Goal: Task Accomplishment & Management: Complete application form

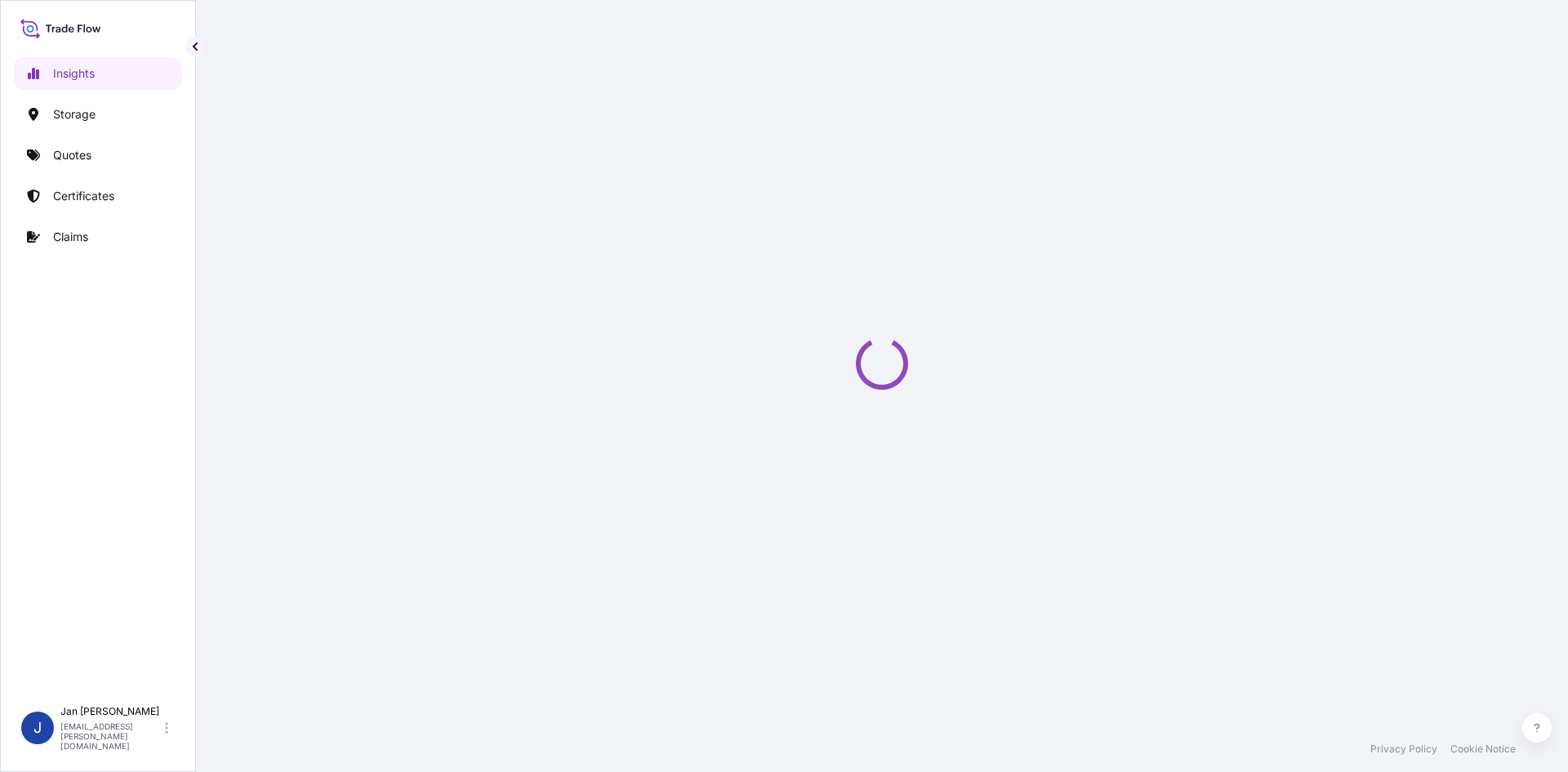
select select "2025"
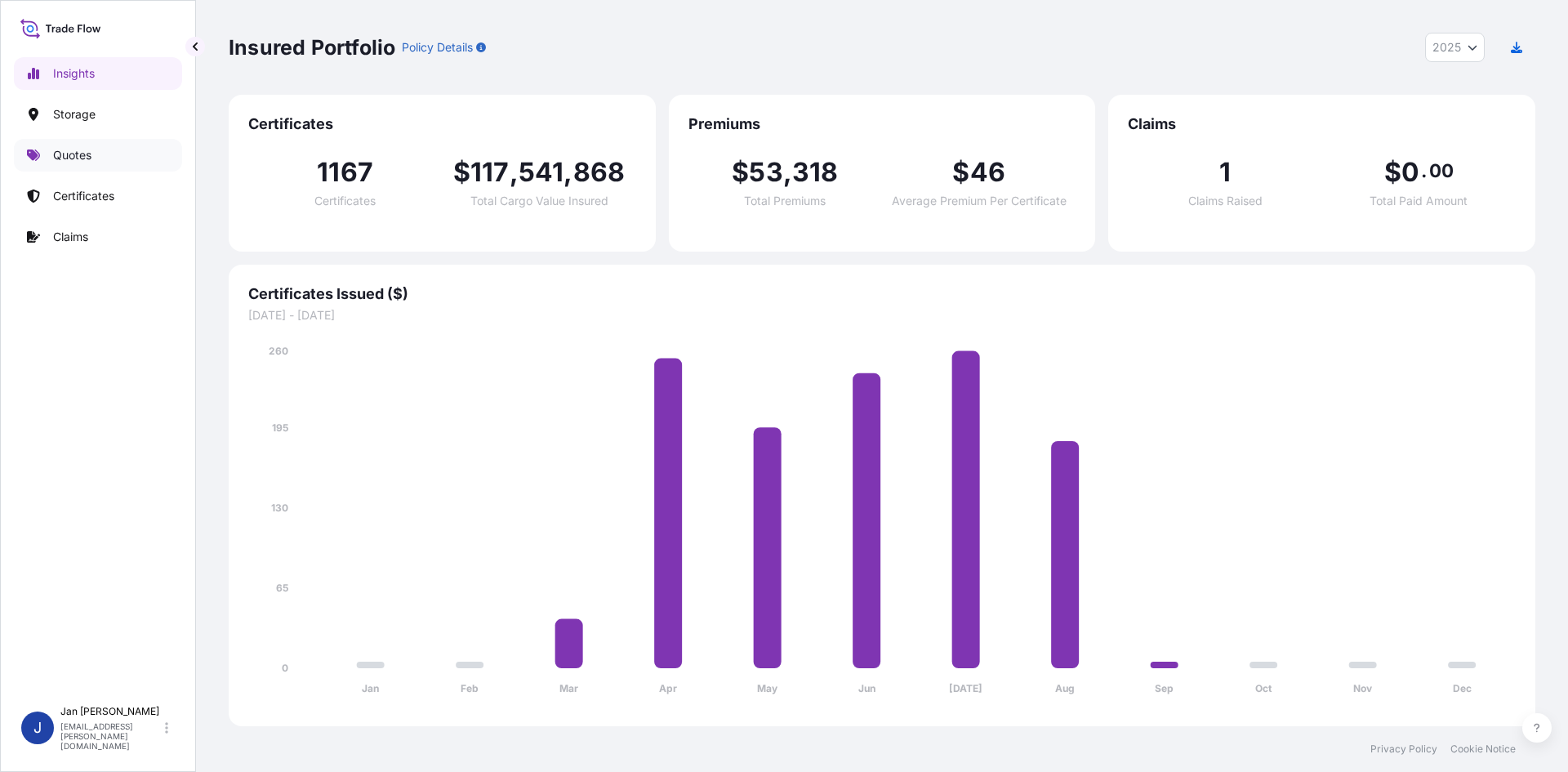
click at [135, 162] on link "Quotes" at bounding box center [97, 155] width 168 height 33
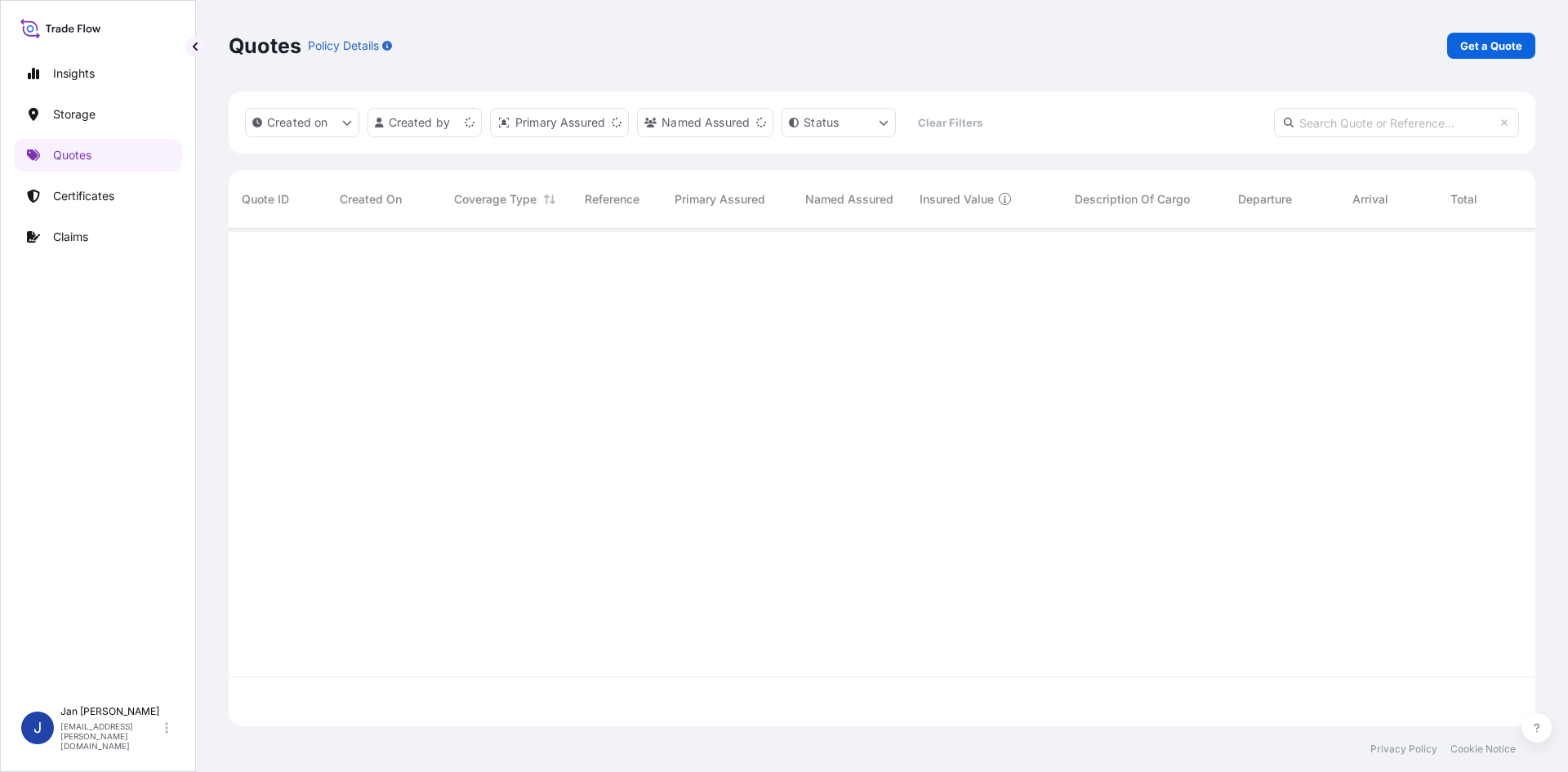
scroll to position [494, 1294]
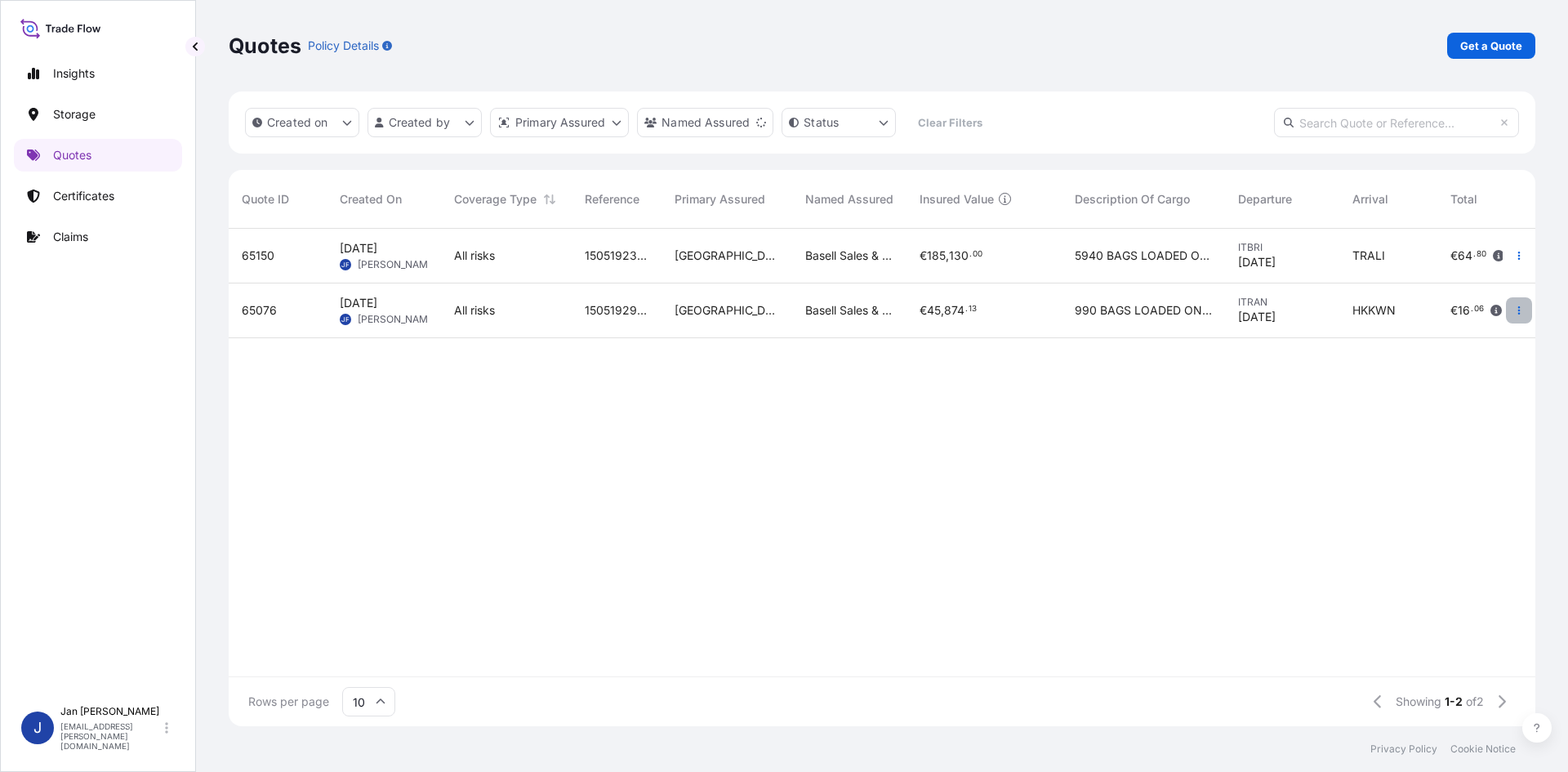
click at [1522, 306] on icon "button" at bounding box center [1519, 311] width 10 height 10
click at [1469, 338] on p "Duplicate quote" at bounding box center [1452, 343] width 85 height 16
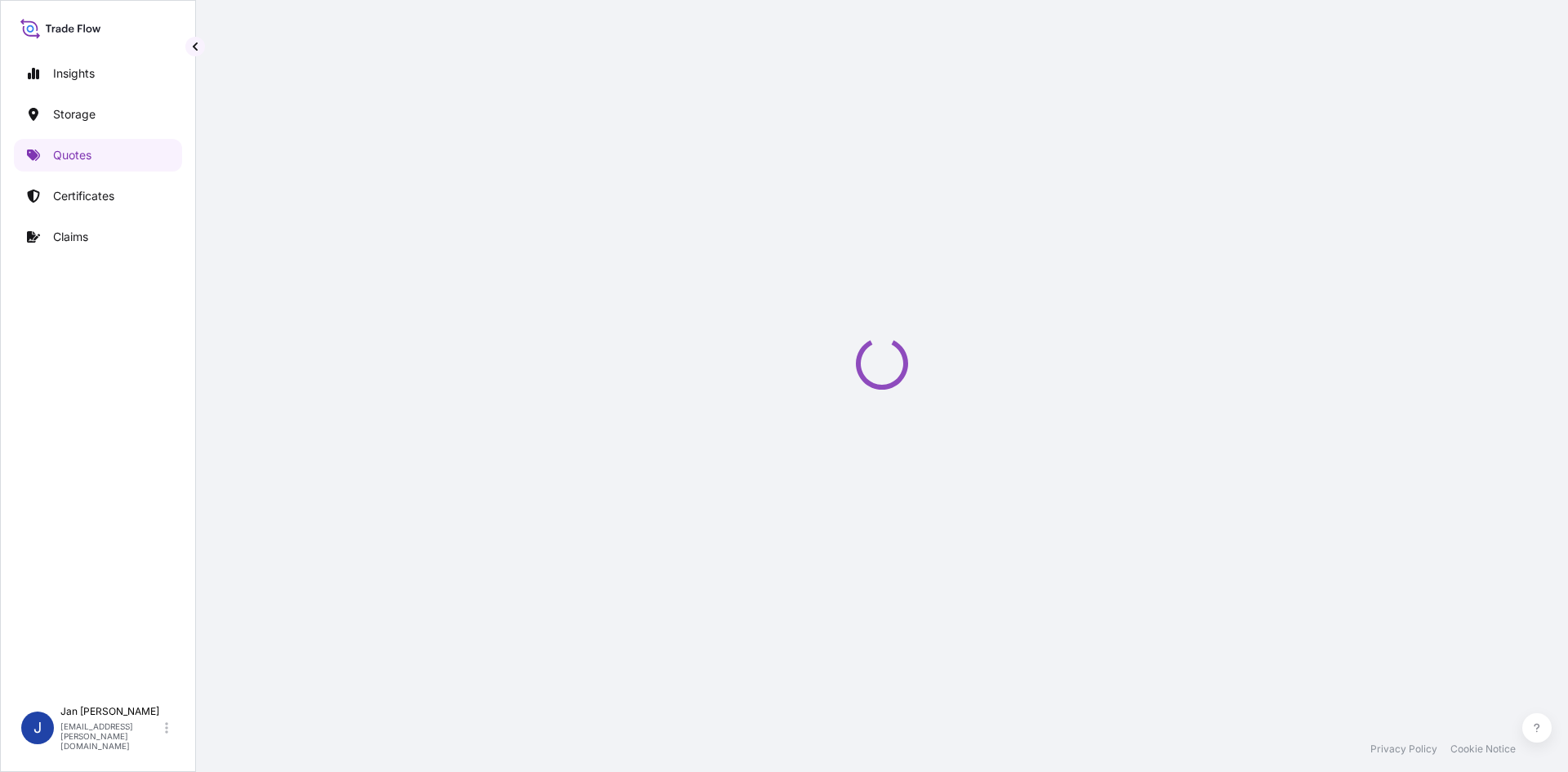
scroll to position [26, 0]
select select "Water"
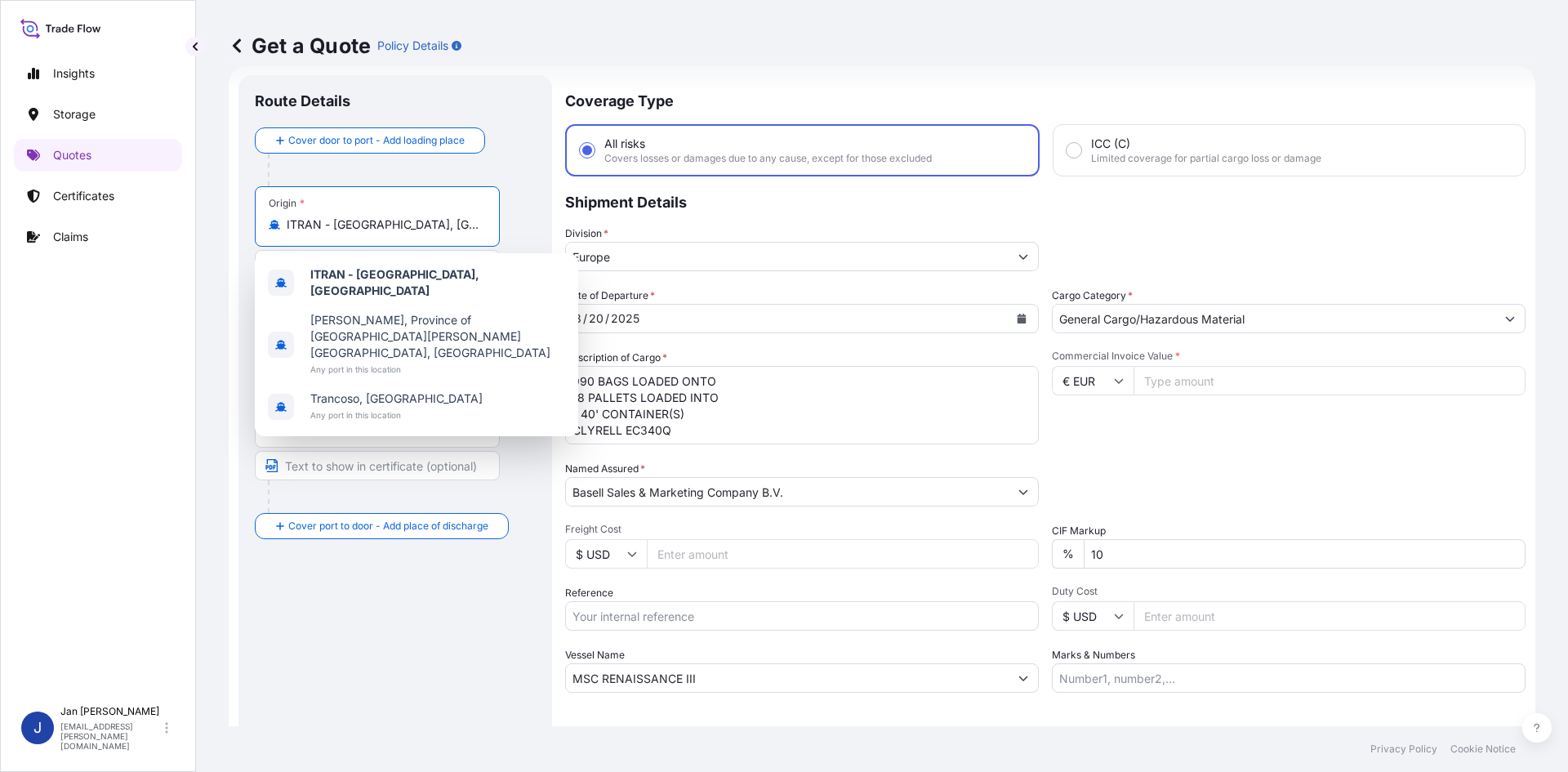
click at [414, 218] on input "ITRAN - [GEOGRAPHIC_DATA], [GEOGRAPHIC_DATA]" at bounding box center [383, 224] width 193 height 16
drag, startPoint x: 424, startPoint y: 224, endPoint x: 173, endPoint y: 236, distance: 251.3
click at [173, 236] on div "Insights Storage Quotes Certificates Claims J [PERSON_NAME] [EMAIL_ADDRESS][PER…" at bounding box center [784, 386] width 1568 height 772
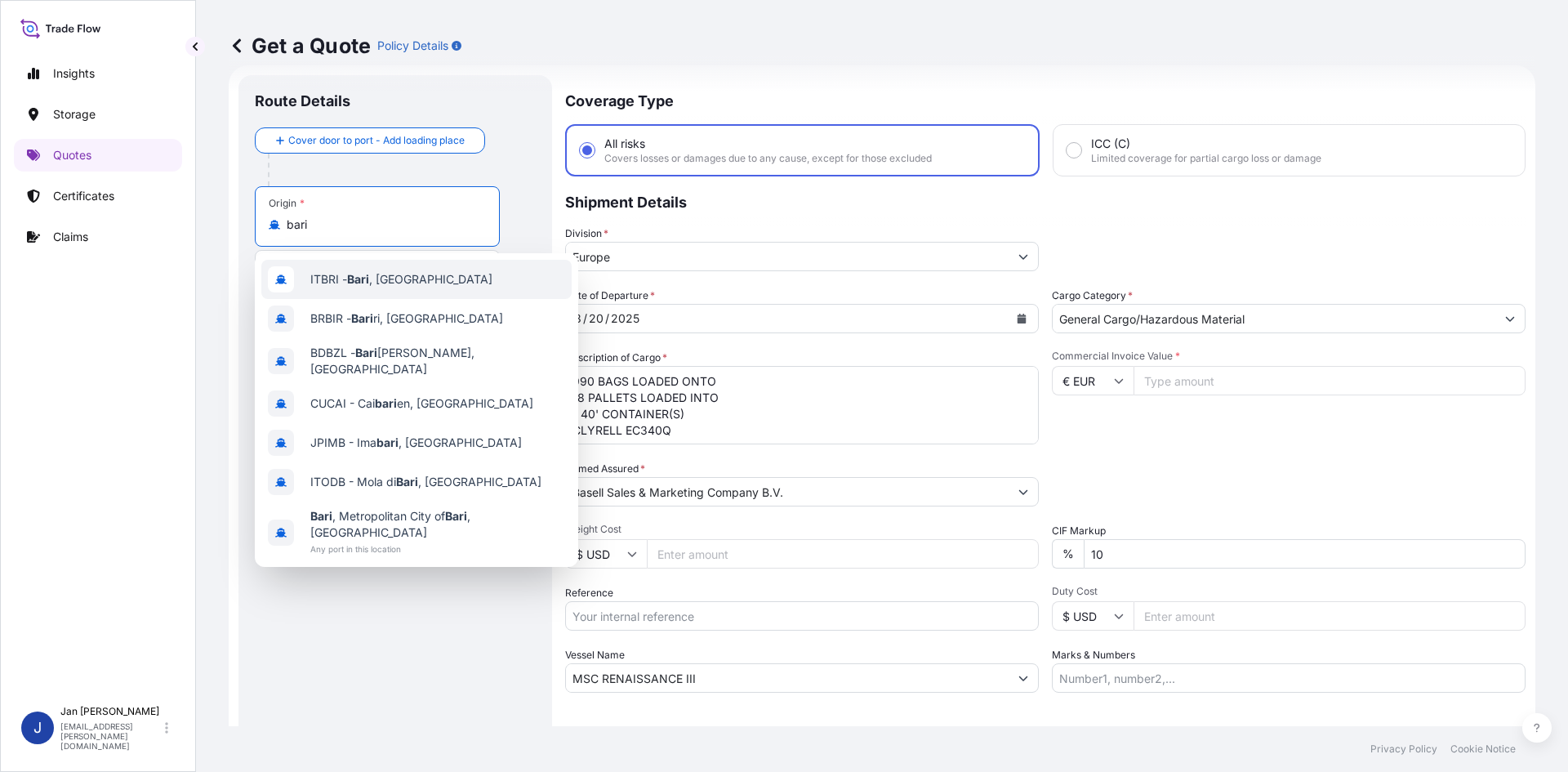
click at [426, 280] on div "ITBRI - [GEOGRAPHIC_DATA] , [GEOGRAPHIC_DATA]" at bounding box center [417, 280] width 311 height 39
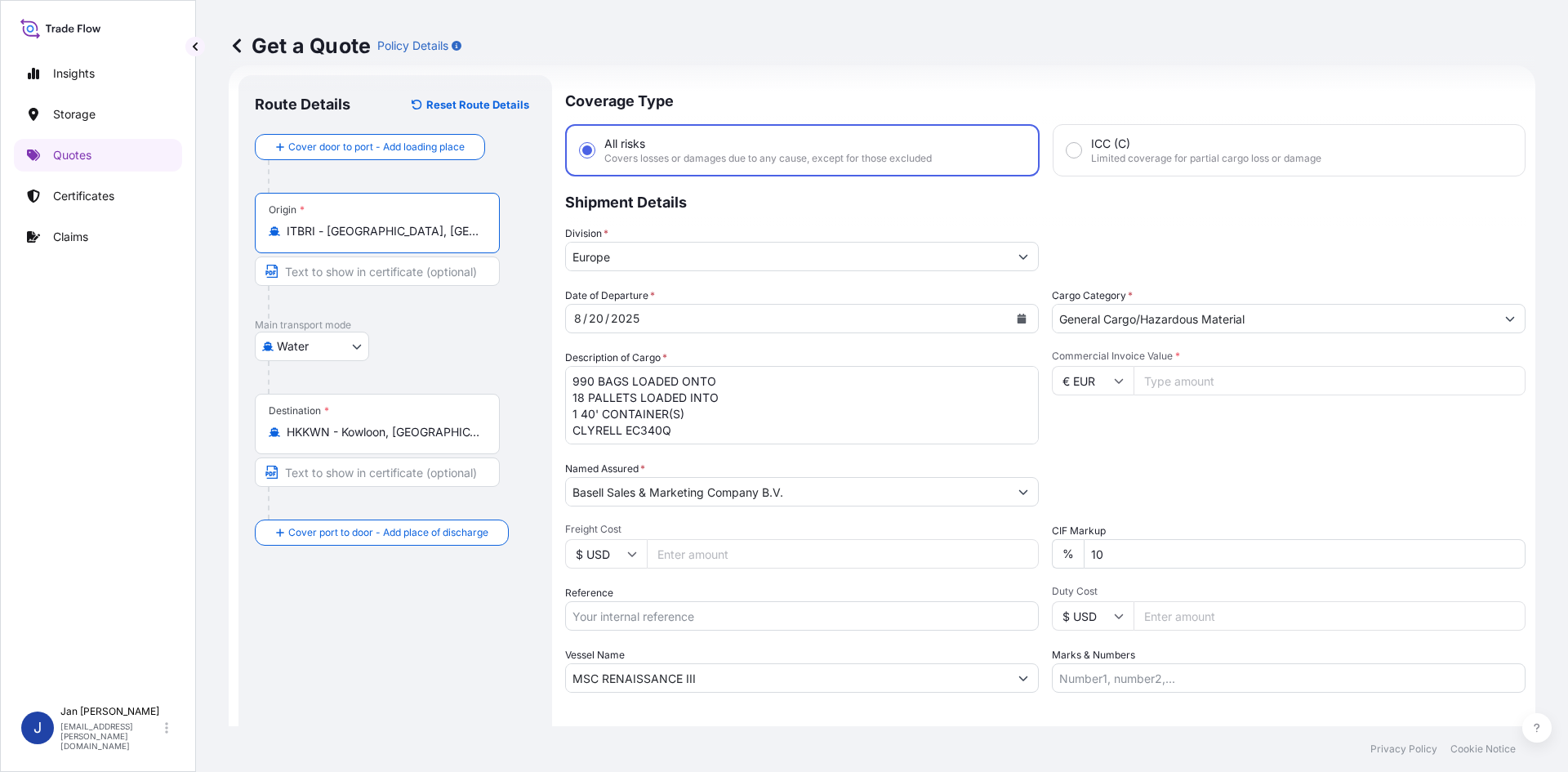
type input "ITBRI - [GEOGRAPHIC_DATA], [GEOGRAPHIC_DATA]"
drag, startPoint x: 441, startPoint y: 432, endPoint x: 426, endPoint y: 433, distance: 15.0
click at [426, 433] on input "HKKWN - Kowloon, [GEOGRAPHIC_DATA]" at bounding box center [383, 432] width 193 height 16
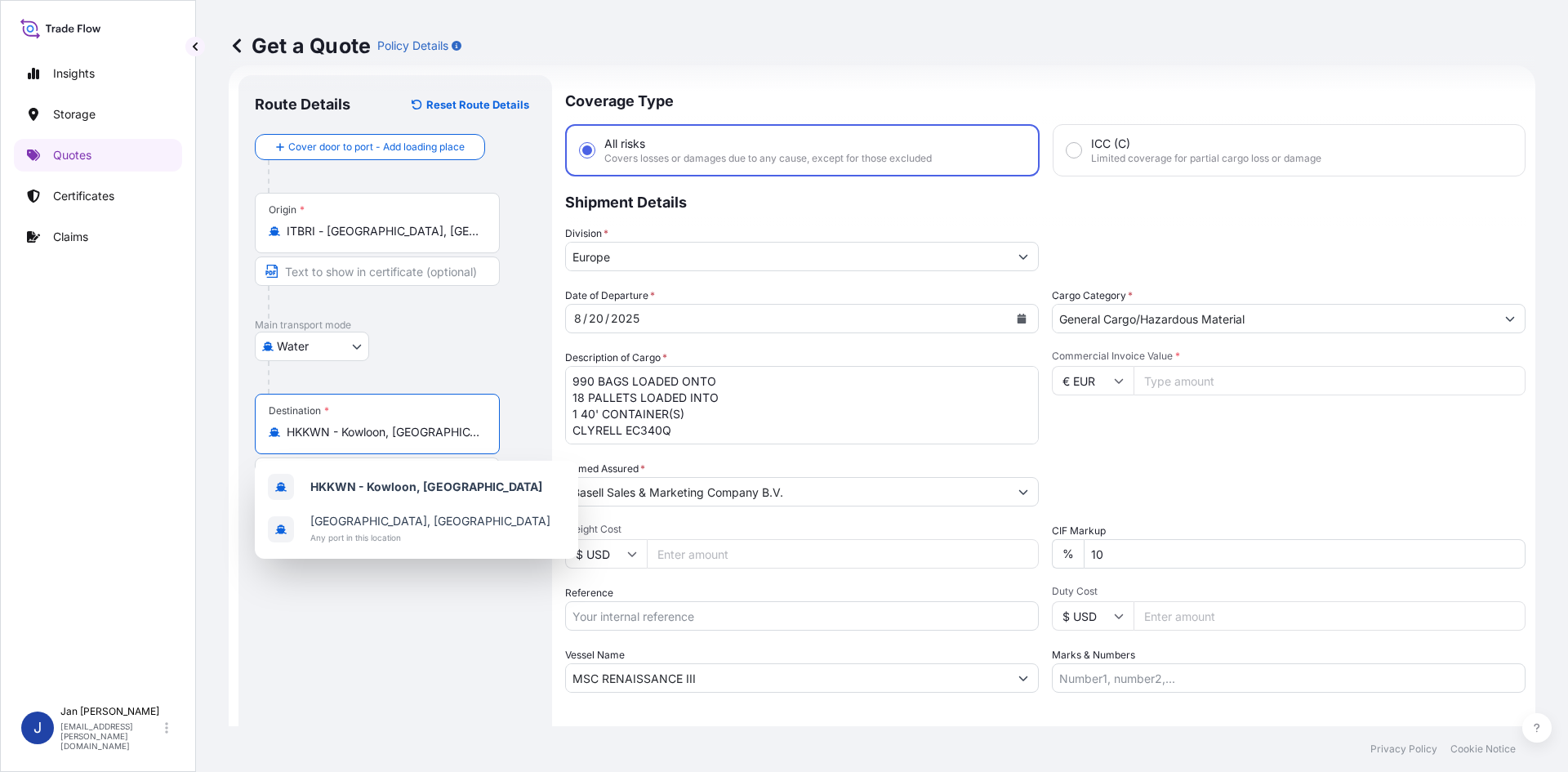
drag, startPoint x: 220, startPoint y: 465, endPoint x: 177, endPoint y: 470, distance: 43.3
click at [176, 470] on div "Insights Storage Quotes Certificates Claims J [PERSON_NAME] [EMAIL_ADDRESS][PER…" at bounding box center [784, 386] width 1568 height 772
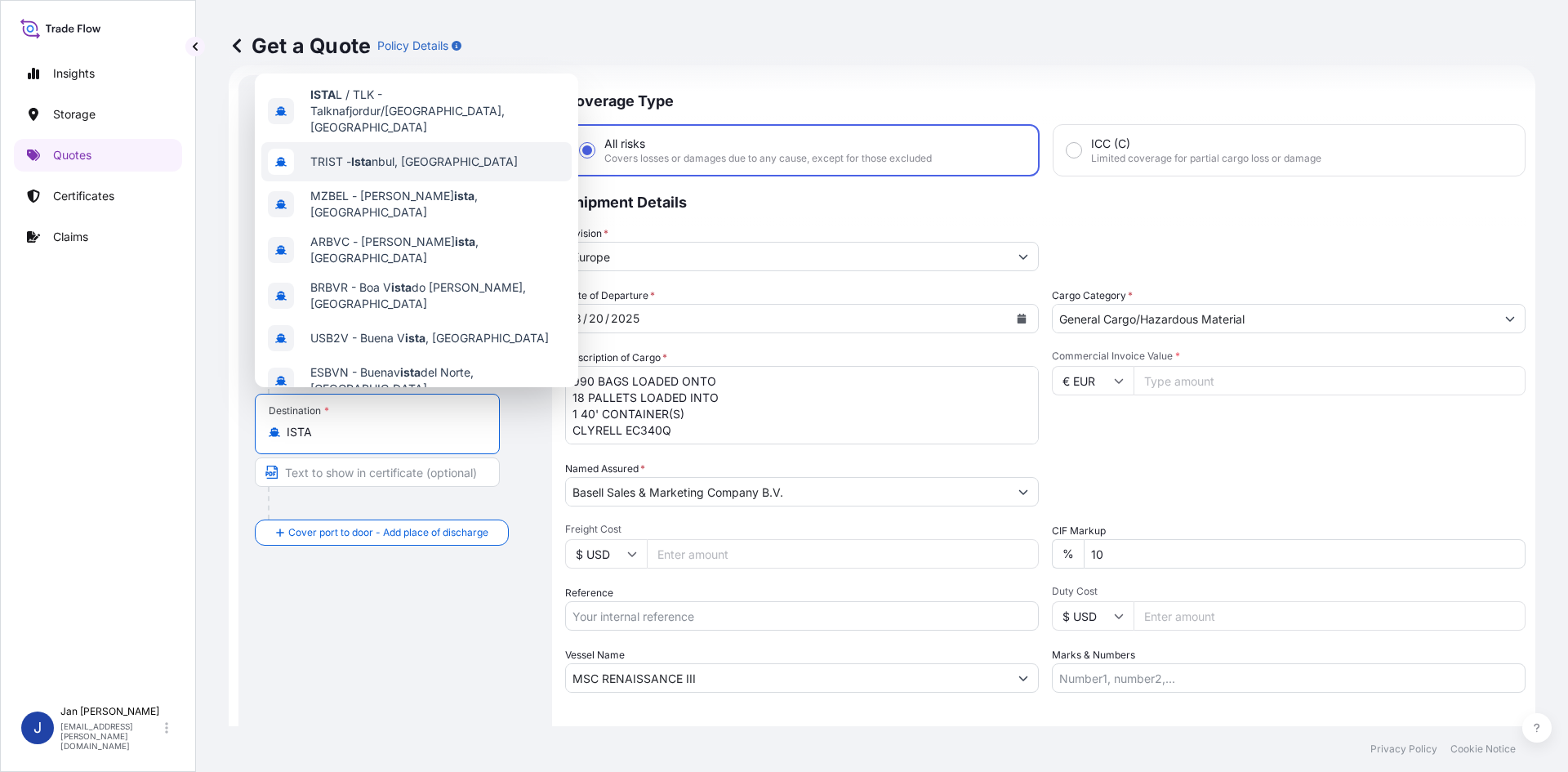
click at [502, 151] on div "TRIST - Ista nbul, [GEOGRAPHIC_DATA]" at bounding box center [417, 161] width 311 height 39
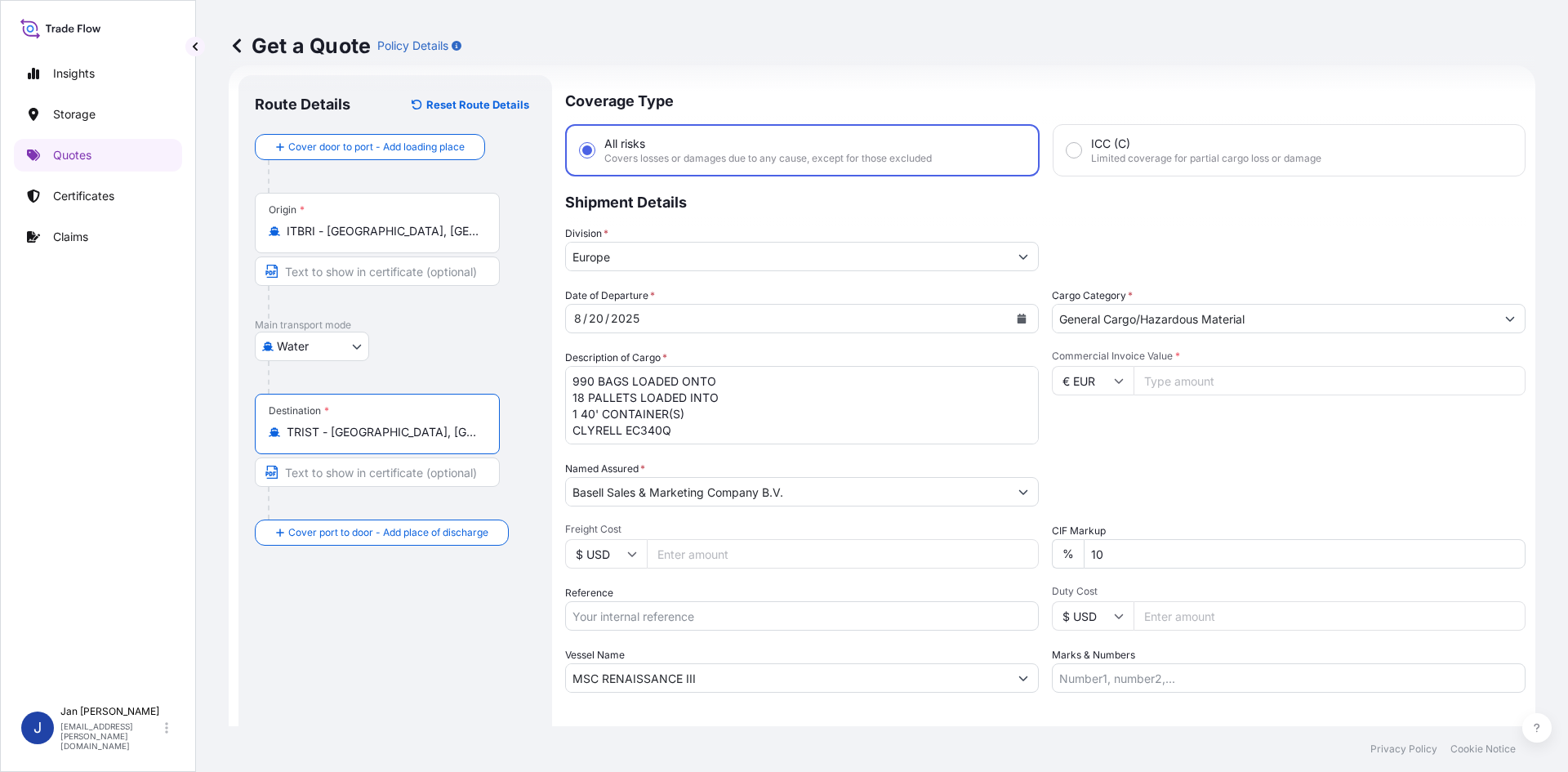
type input "TRIST - [GEOGRAPHIC_DATA], [GEOGRAPHIC_DATA]"
click at [727, 319] on div "[DATE]" at bounding box center [787, 318] width 442 height 30
click at [1017, 315] on icon "Calendar" at bounding box center [1022, 318] width 9 height 10
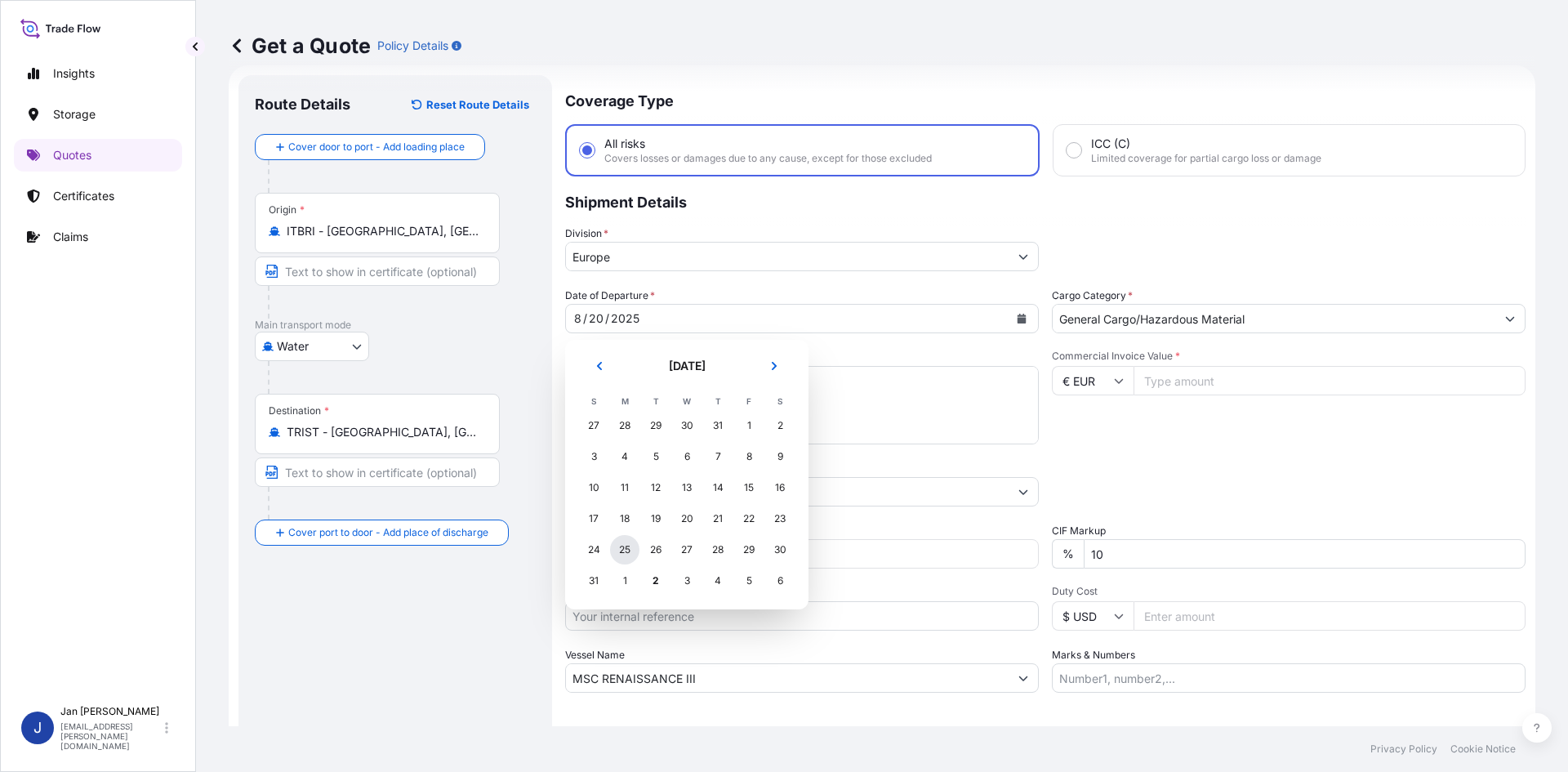
click at [627, 546] on div "25" at bounding box center [624, 550] width 30 height 30
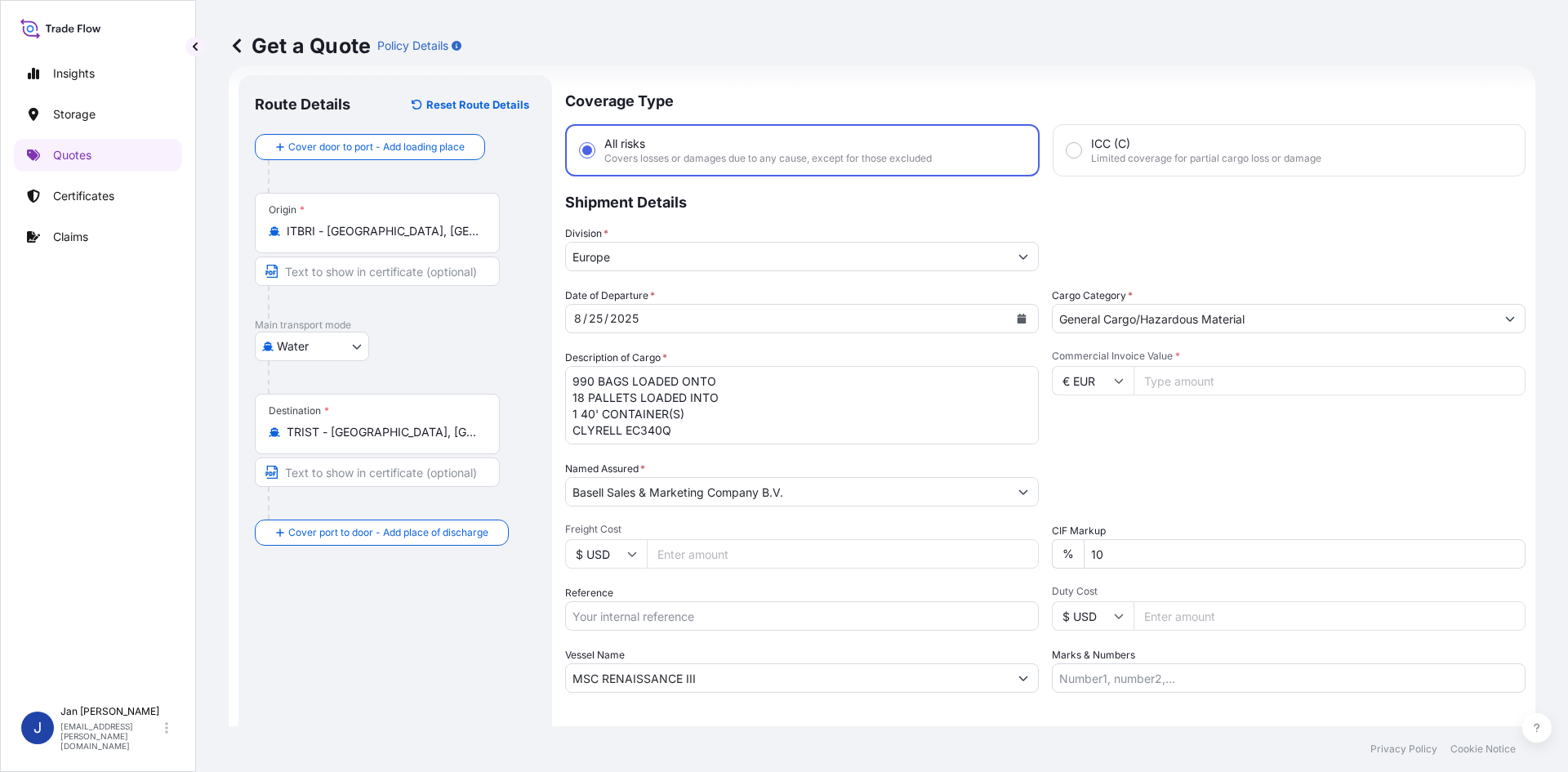
click at [1305, 387] on input "Commercial Invoice Value *" at bounding box center [1329, 380] width 392 height 30
type input "50295.34"
click at [1219, 476] on div "Packing Category Type to search a container mode Please select a primary mode o…" at bounding box center [1289, 483] width 474 height 46
drag, startPoint x: 670, startPoint y: 432, endPoint x: 527, endPoint y: 364, distance: 158.3
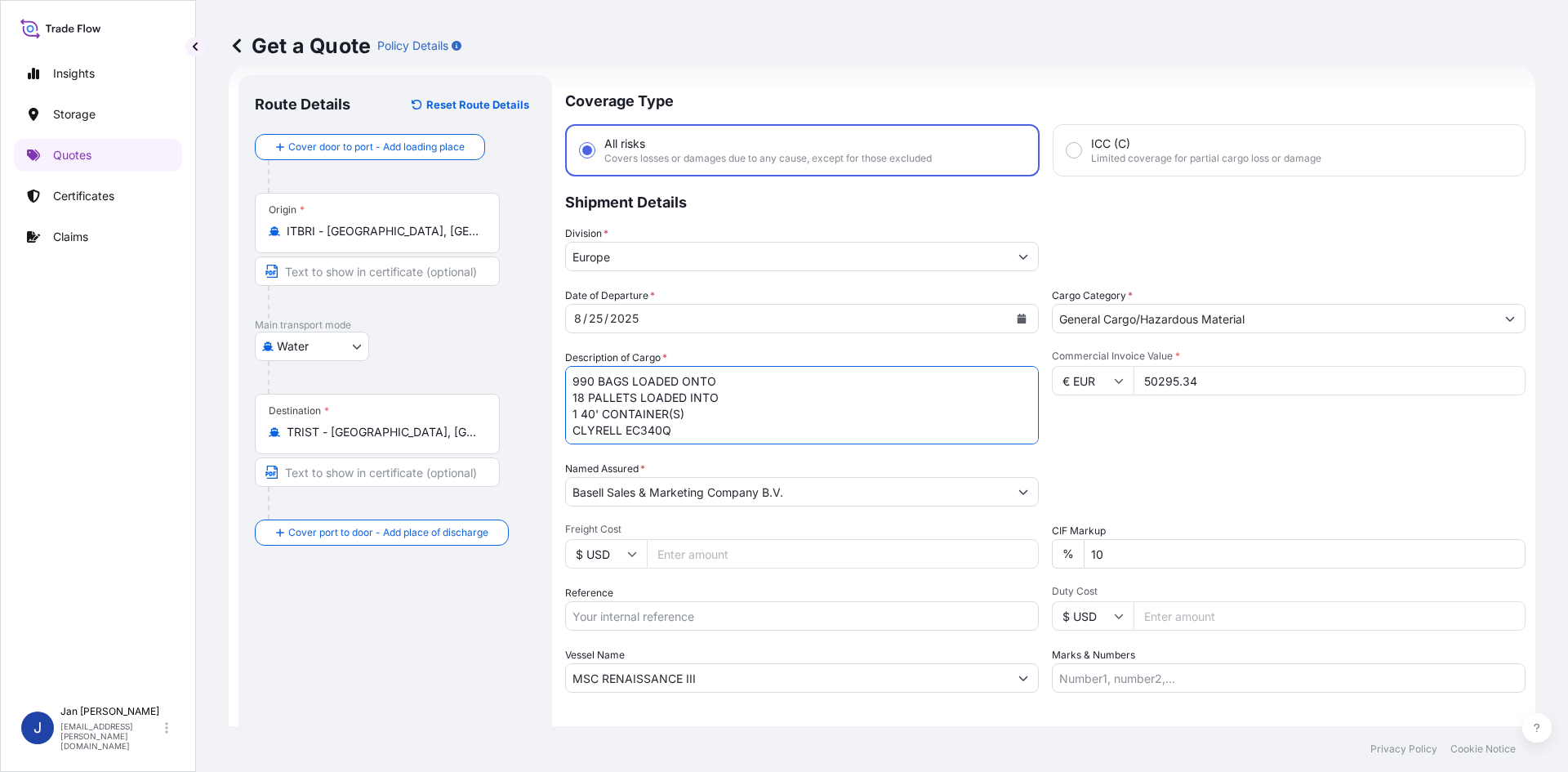
click at [527, 364] on form "Route Details Reset Route Details Cover door to port - Add loading place Place …" at bounding box center [882, 444] width 1307 height 759
paste textarea "BAGS LOADED ONTO 36 PALLETS LOADED INTO 2 40' HIGH CUBE CONTAINER MOPLEN HP525J"
drag, startPoint x: 572, startPoint y: 381, endPoint x: 589, endPoint y: 402, distance: 27.0
click at [572, 381] on textarea "990 BAGS LOADED ONTO 18 PALLETS LOADED INTO 1 40' CONTAINER(S) CLYRELL EC340Q" at bounding box center [801, 405] width 474 height 79
paste textarea "1.980"
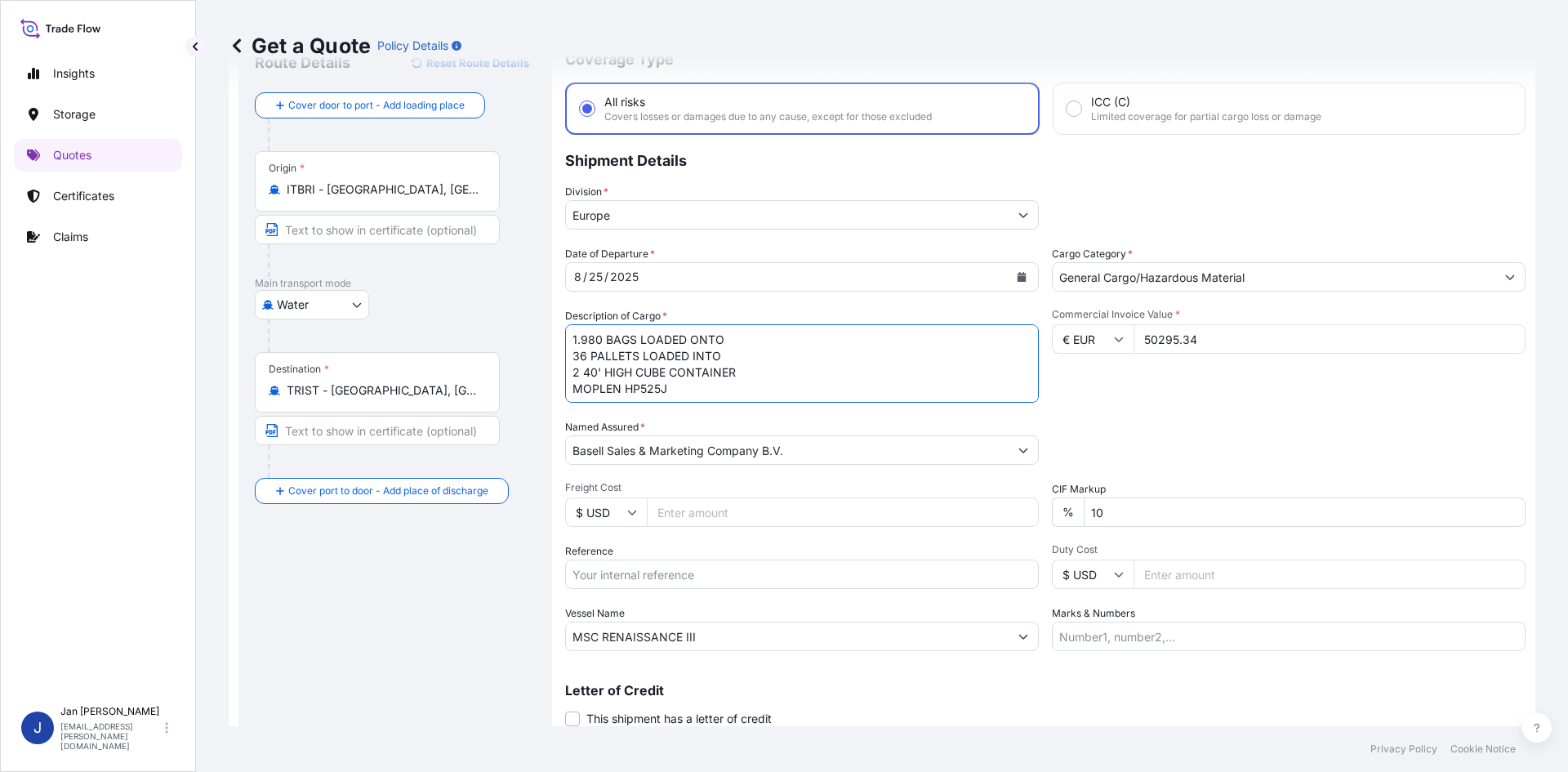
scroll to position [108, 0]
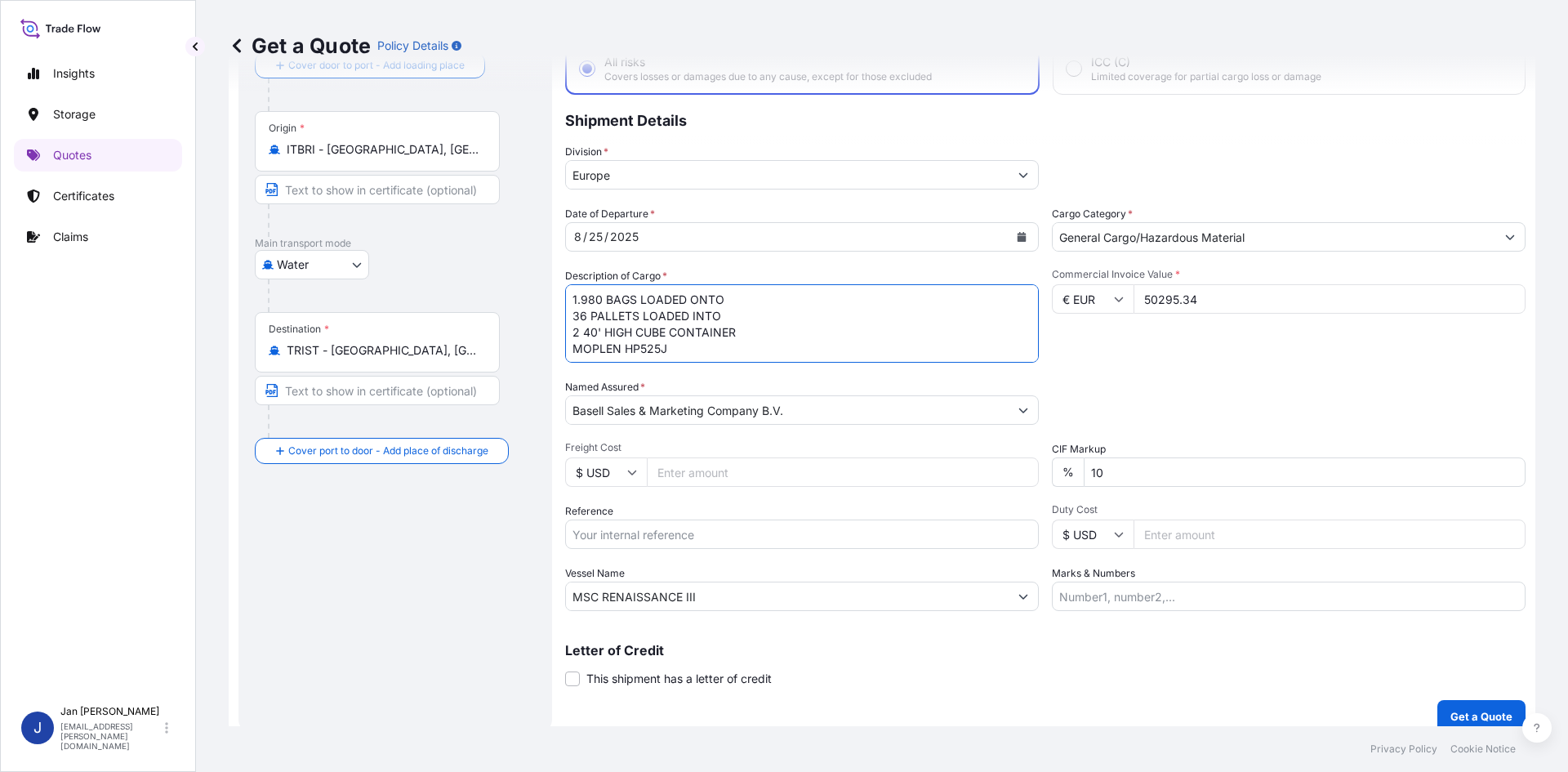
type textarea "1.980 BAGS LOADED ONTO 36 PALLETS LOADED INTO 2 40' HIGH CUBE CONTAINER MOPLEN …"
click at [666, 536] on input "Reference" at bounding box center [801, 534] width 474 height 30
paste input "1505192666"
type input "1505192666"
drag, startPoint x: 724, startPoint y: 595, endPoint x: 315, endPoint y: 600, distance: 409.0
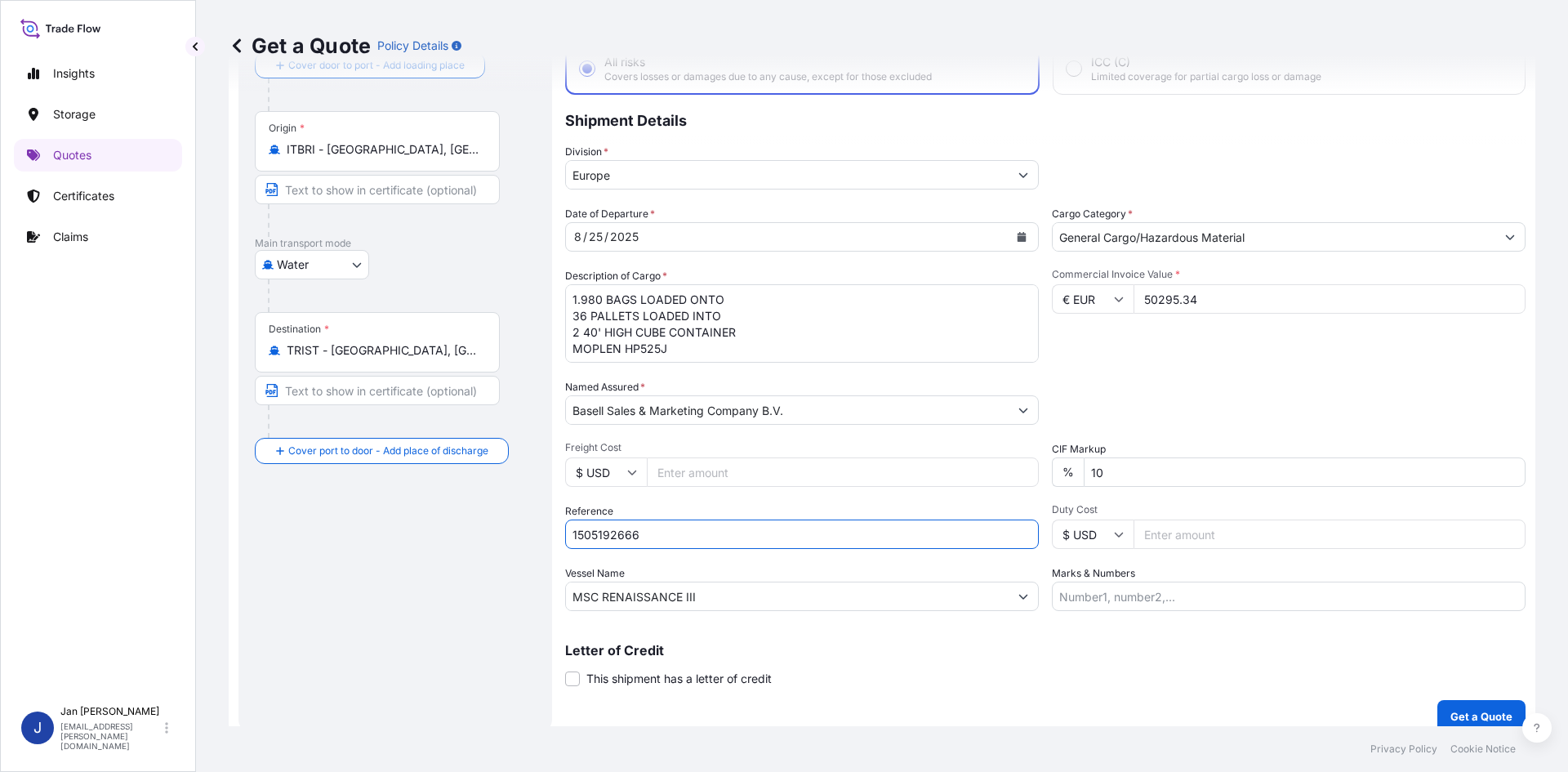
click at [314, 603] on form "Route Details Reset Route Details Cover door to port - Add loading place Place …" at bounding box center [882, 363] width 1307 height 759
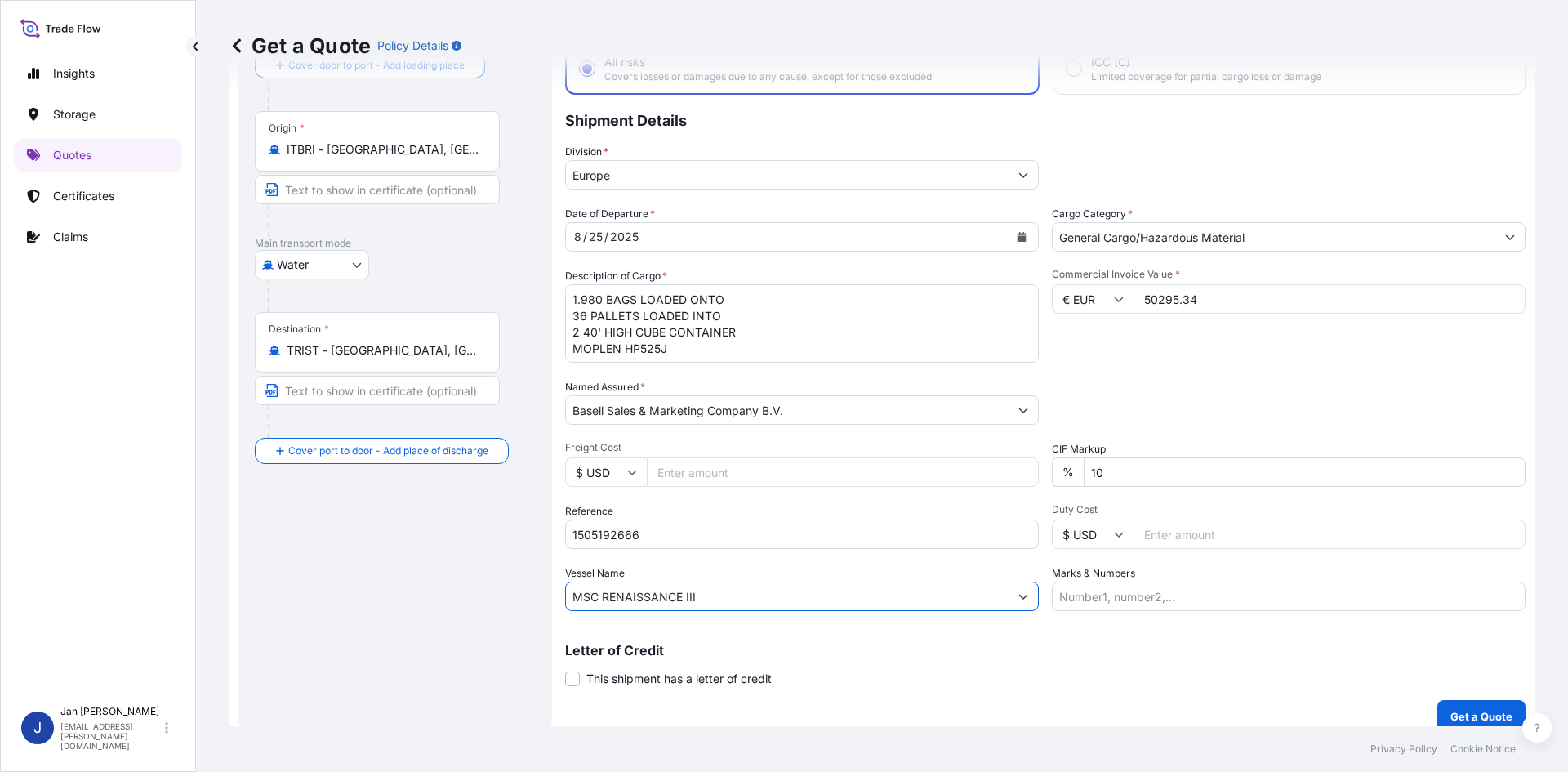
paste input "CONTSHIP ECO"
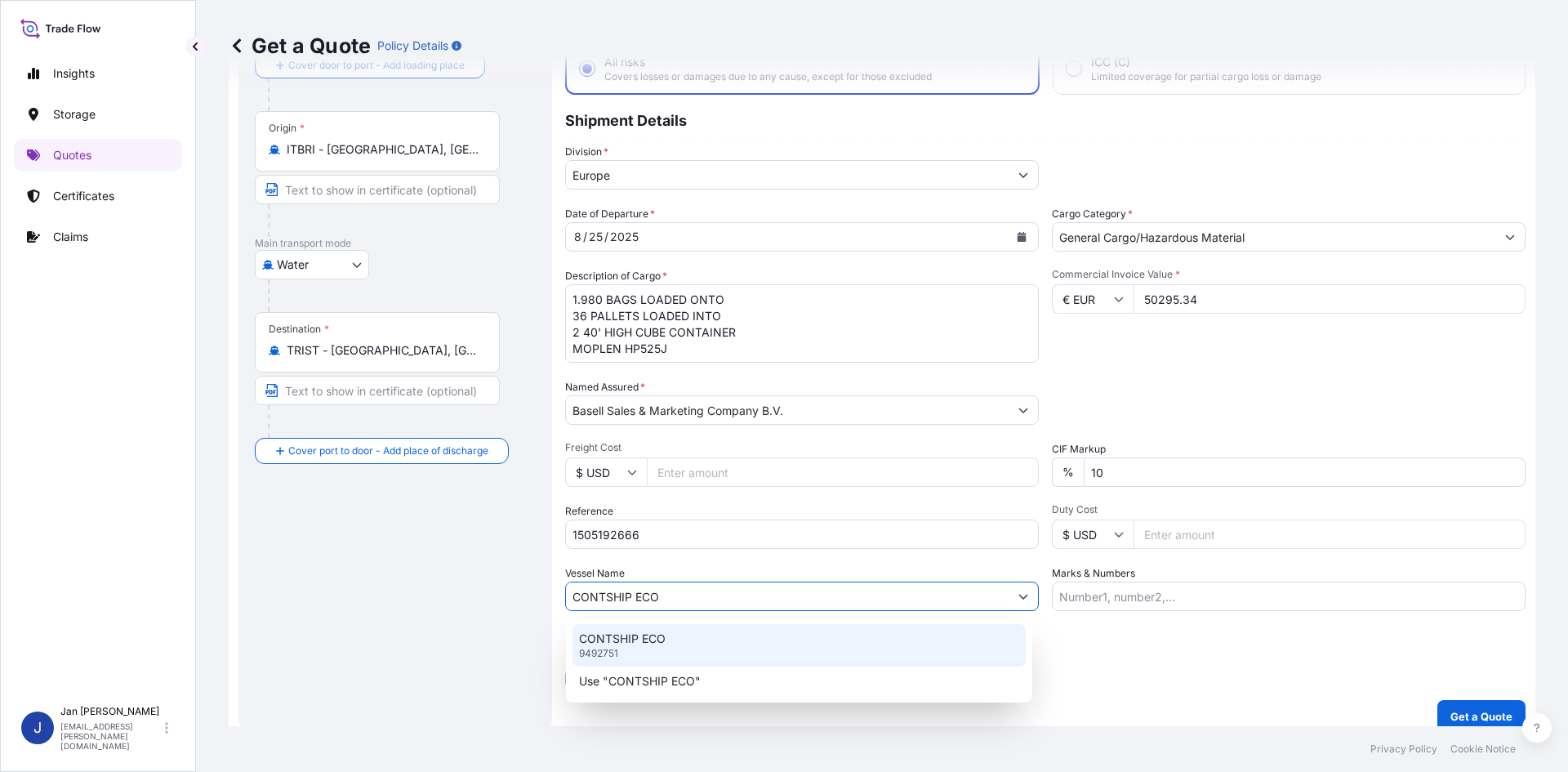
type input "CONTSHIP ECO"
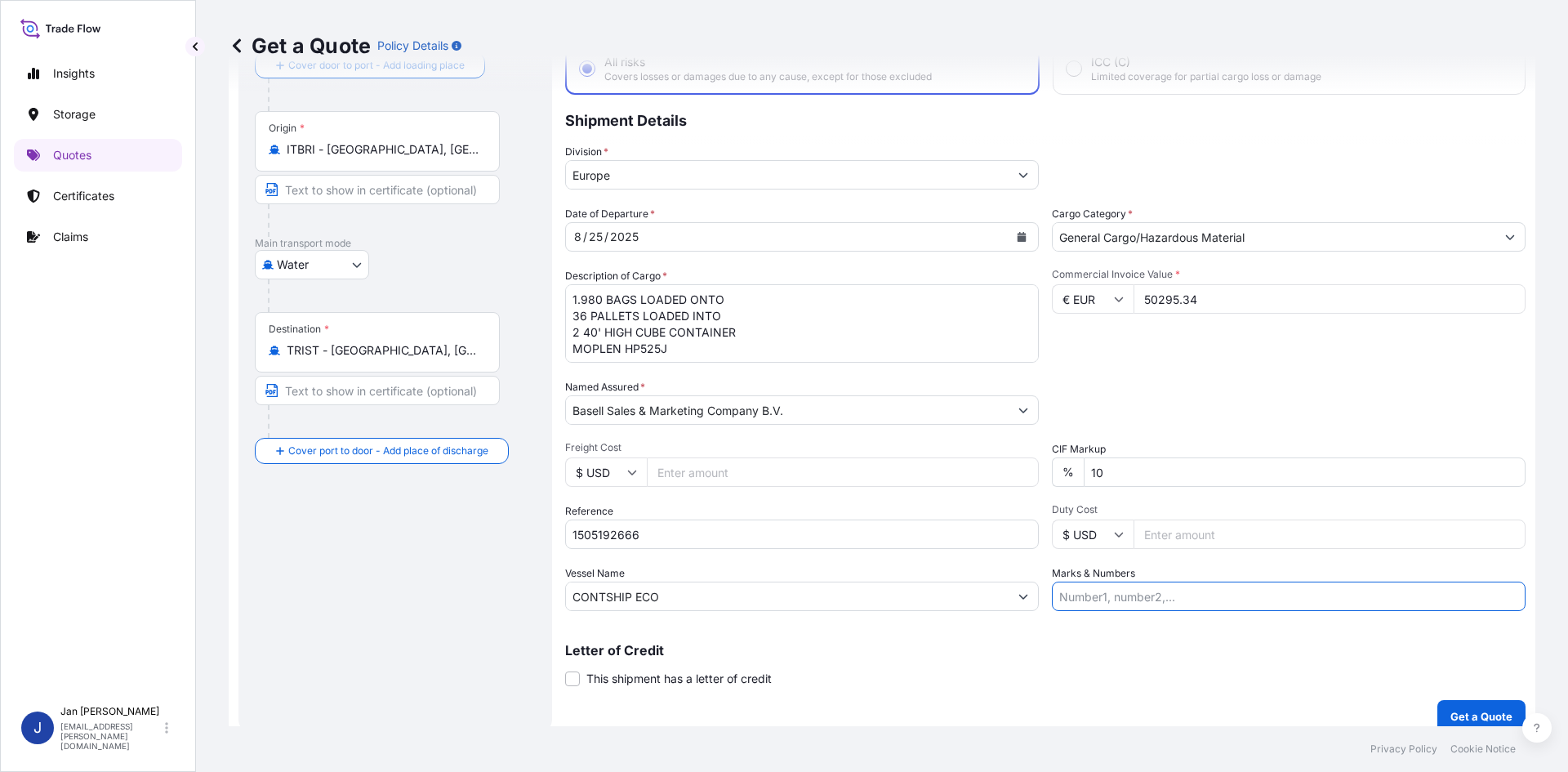
click at [1252, 595] on input "Marks & Numbers" at bounding box center [1289, 596] width 474 height 30
paste input "[PERSON_NAME]/[GEOGRAPHIC_DATA]"
type input "[PERSON_NAME]/[GEOGRAPHIC_DATA]"
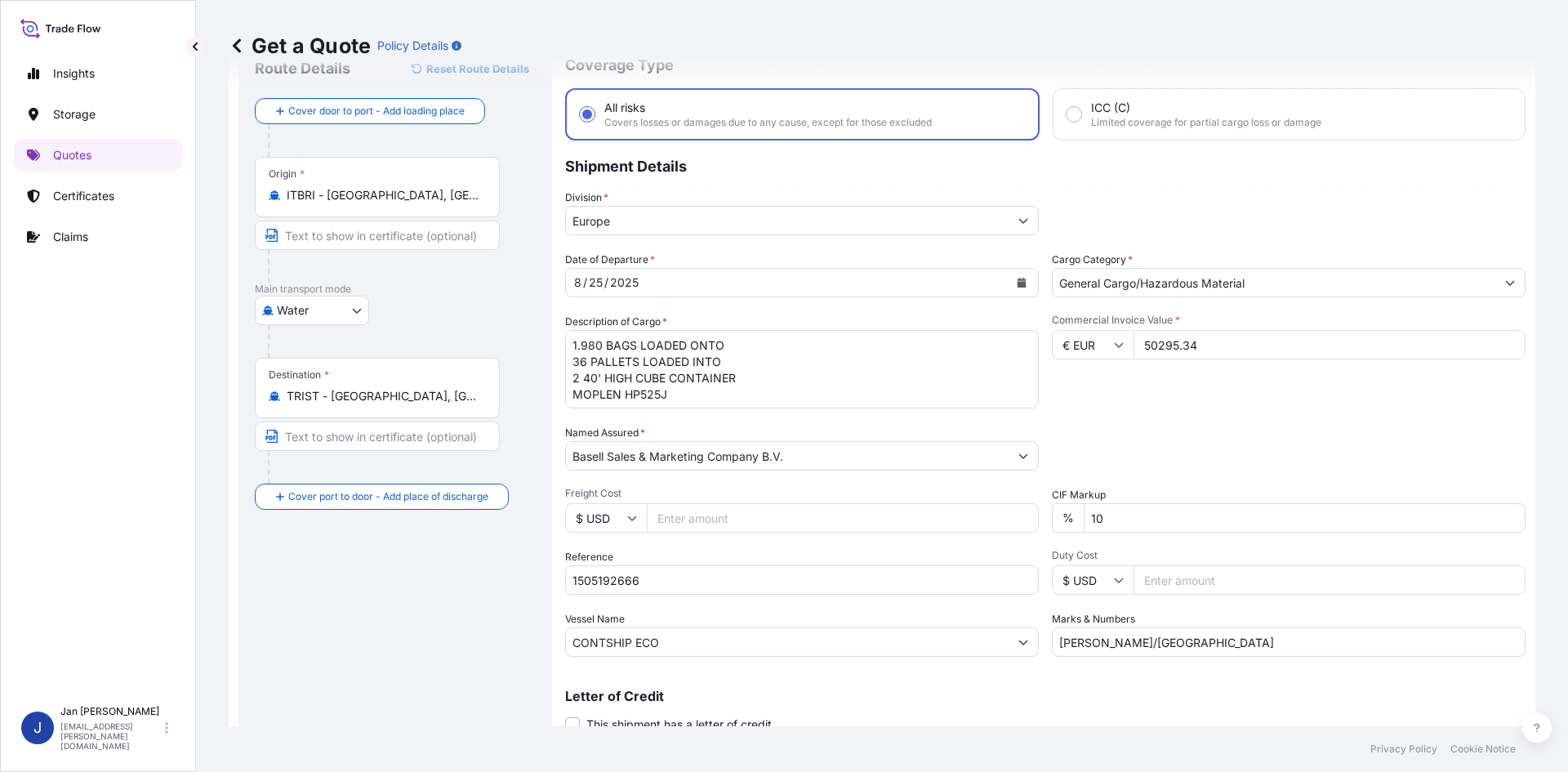
scroll to position [124, 0]
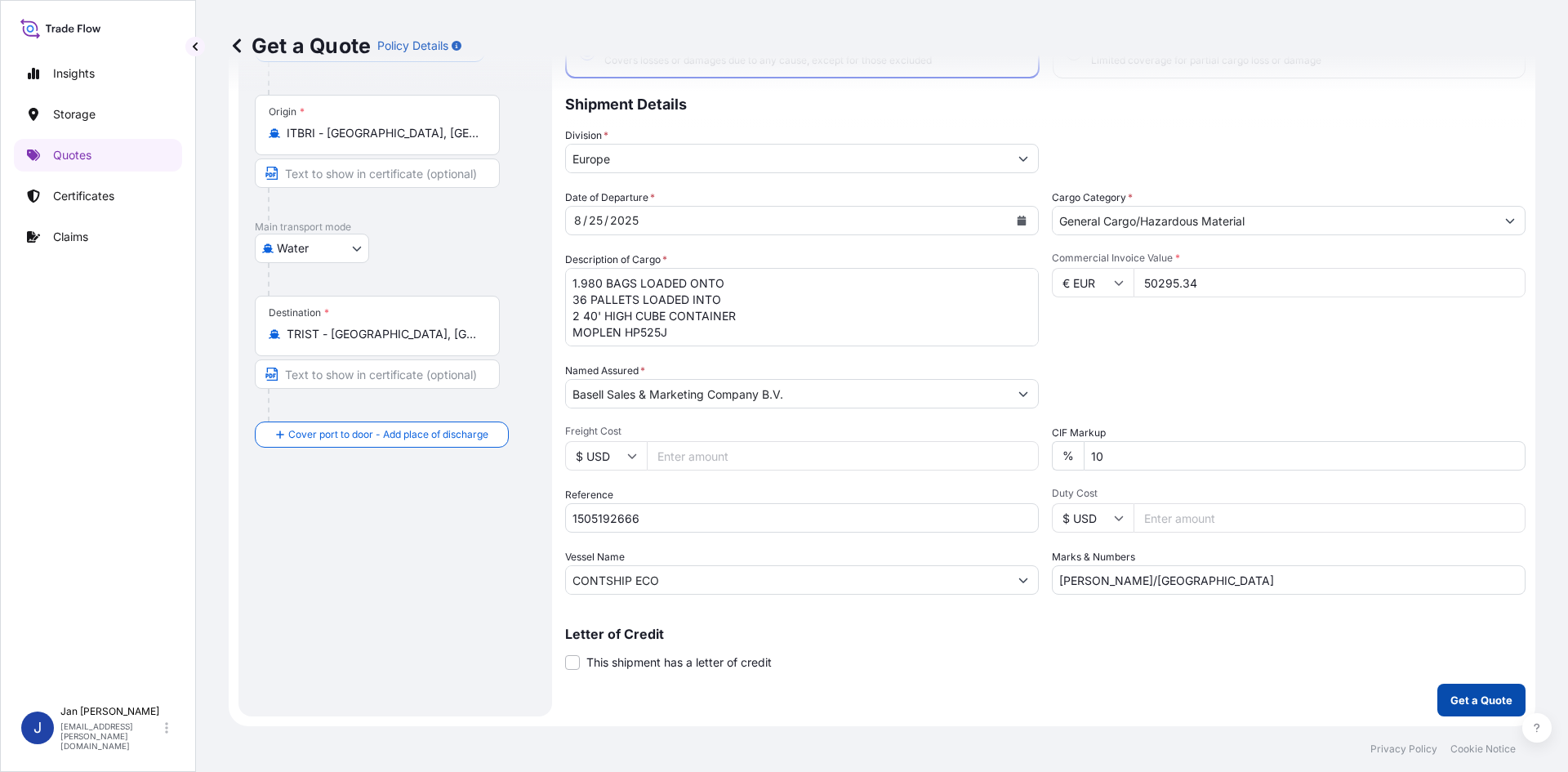
click at [1467, 698] on p "Get a Quote" at bounding box center [1482, 699] width 62 height 16
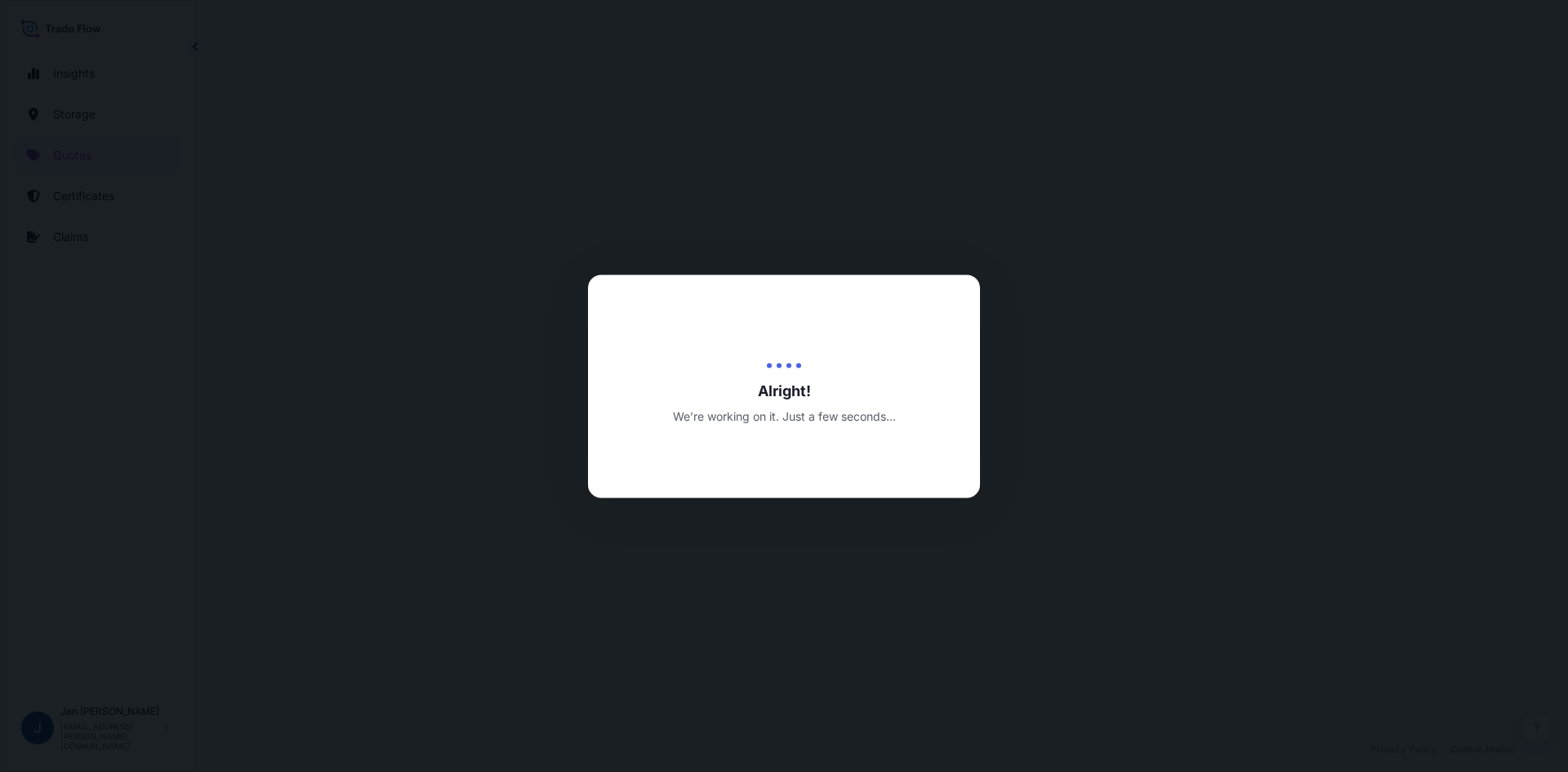
select select "Water"
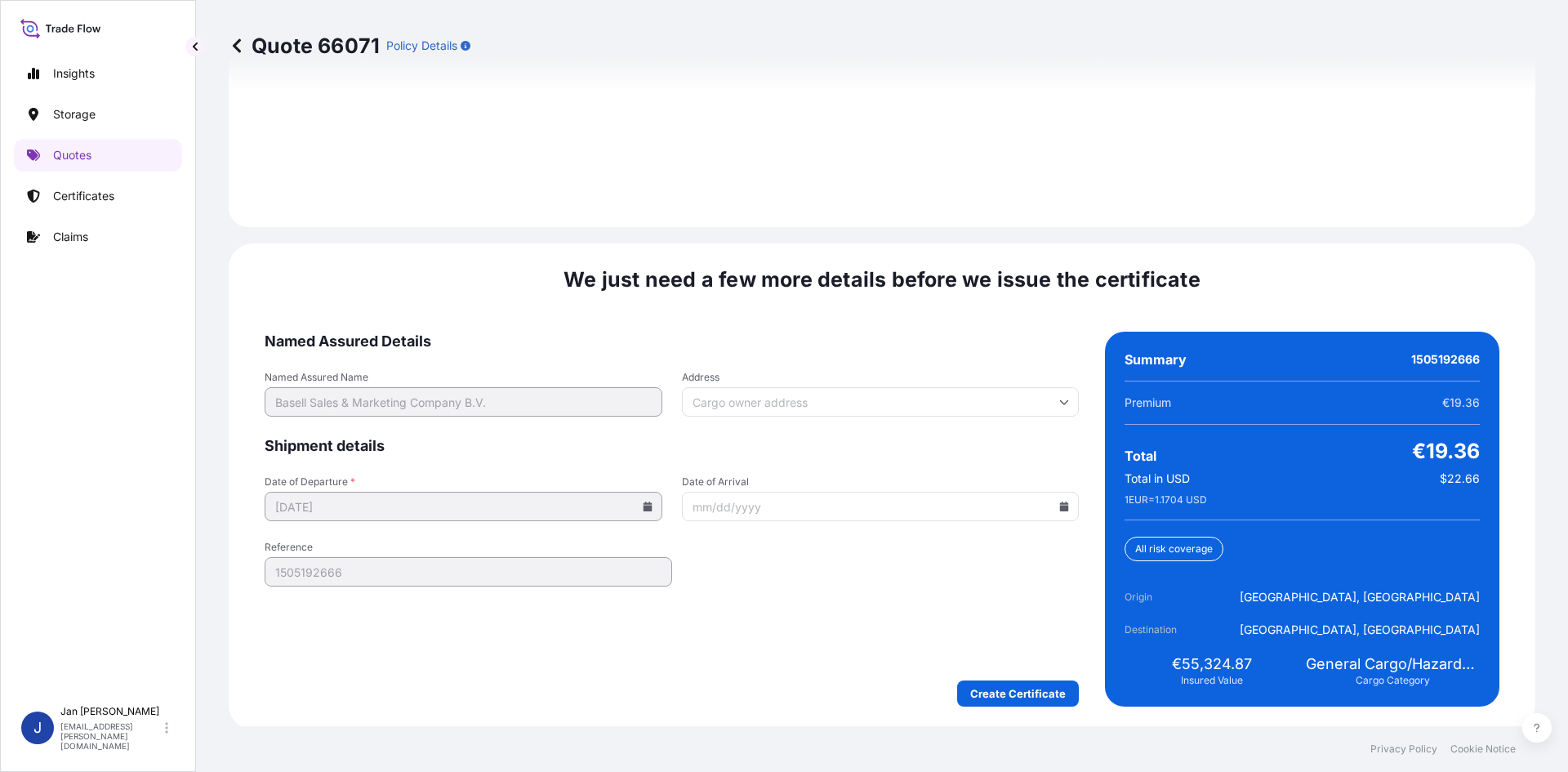
scroll to position [2344, 0]
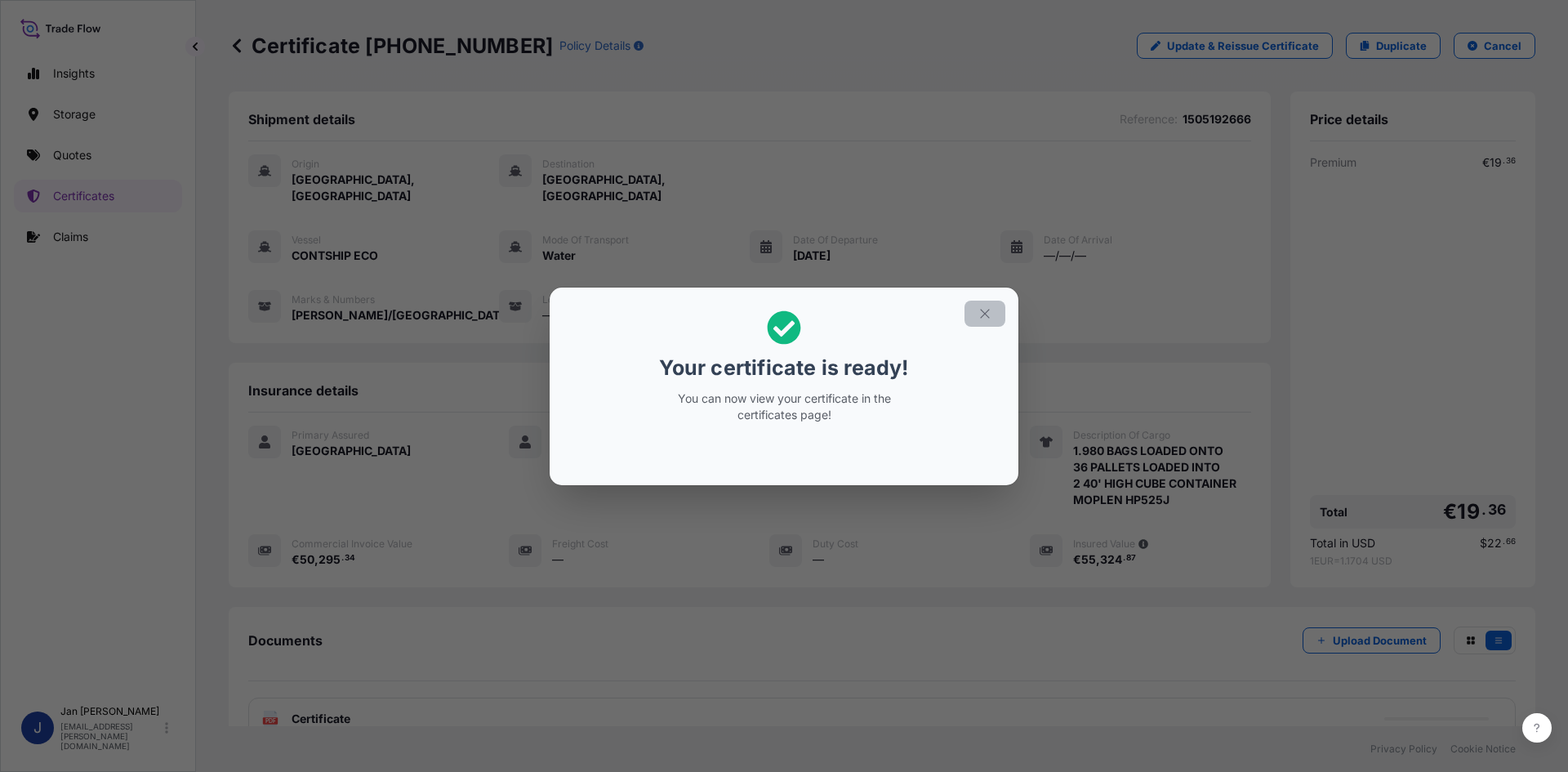
click at [981, 313] on icon "button" at bounding box center [985, 313] width 14 height 14
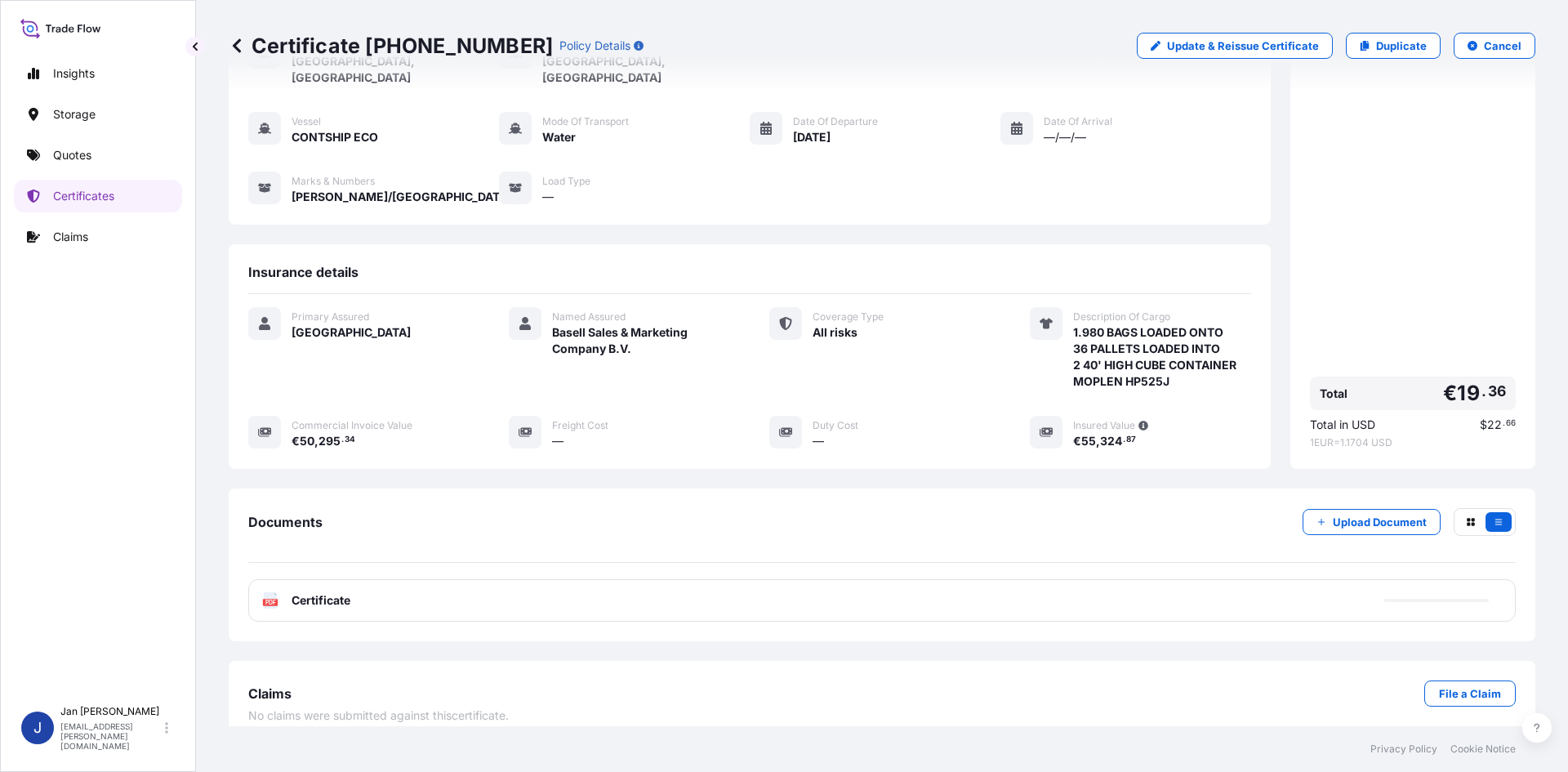
scroll to position [119, 0]
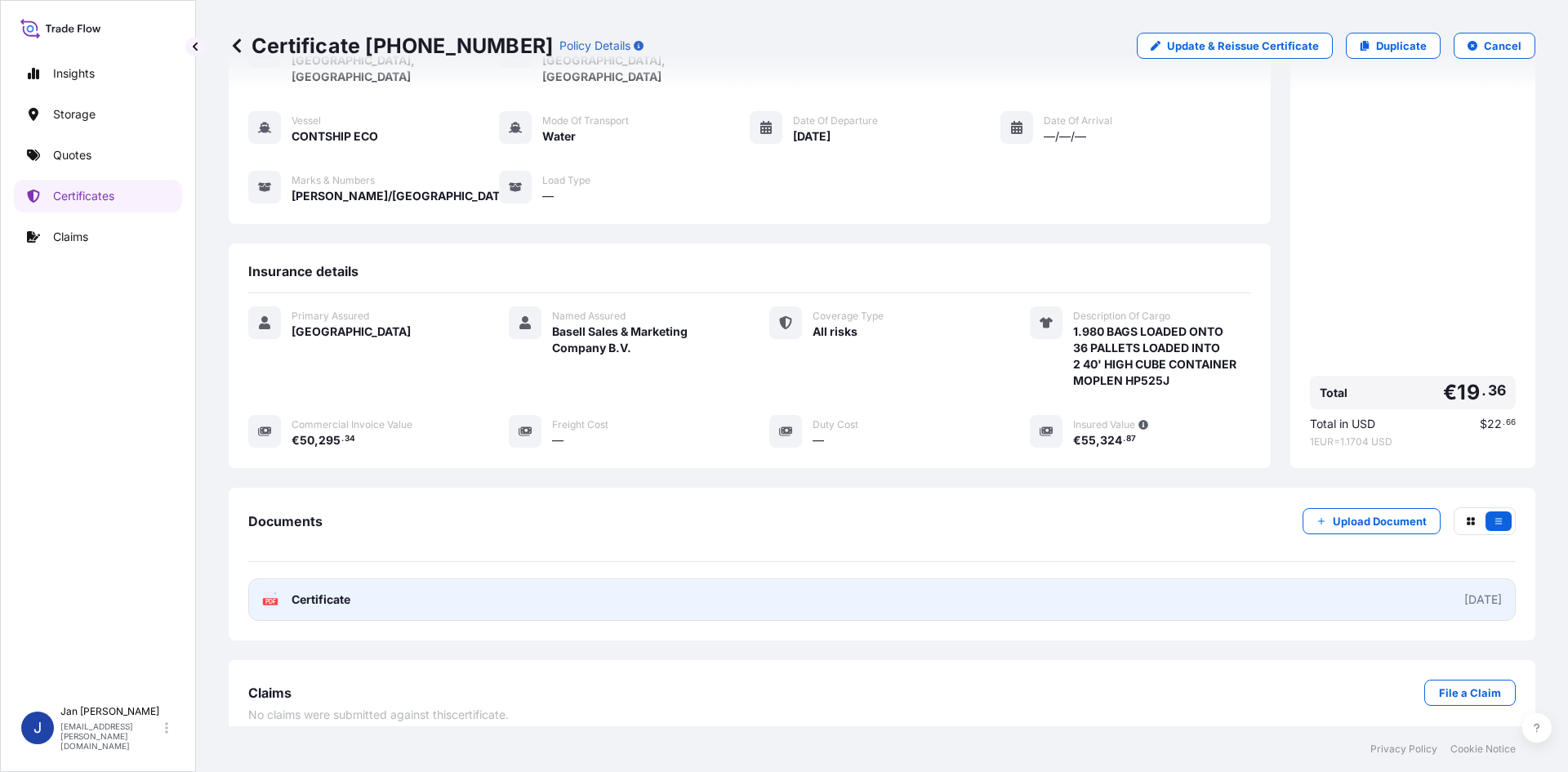
click at [870, 579] on link "PDF Certificate [DATE]" at bounding box center [882, 600] width 1267 height 42
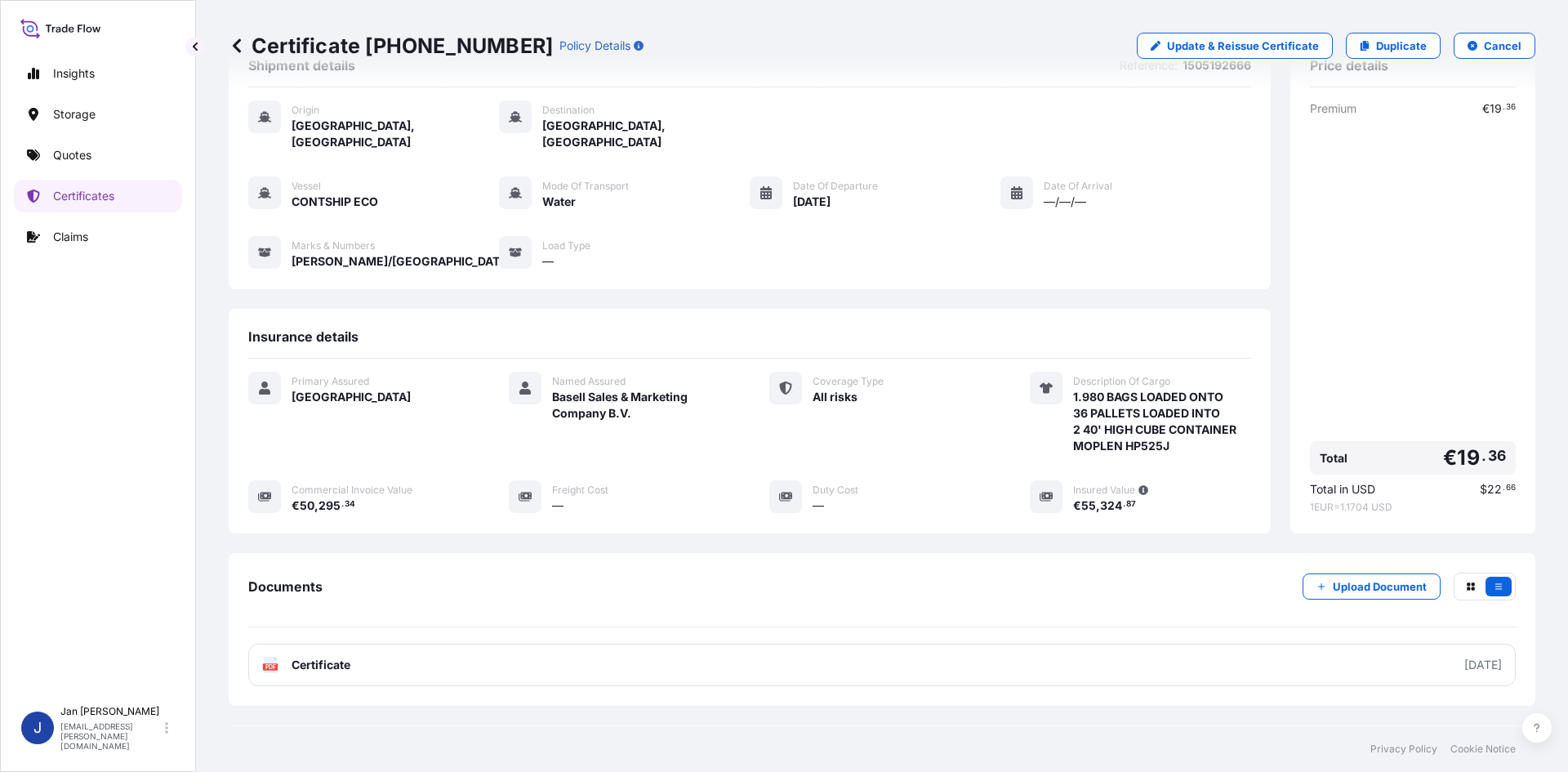
scroll to position [0, 0]
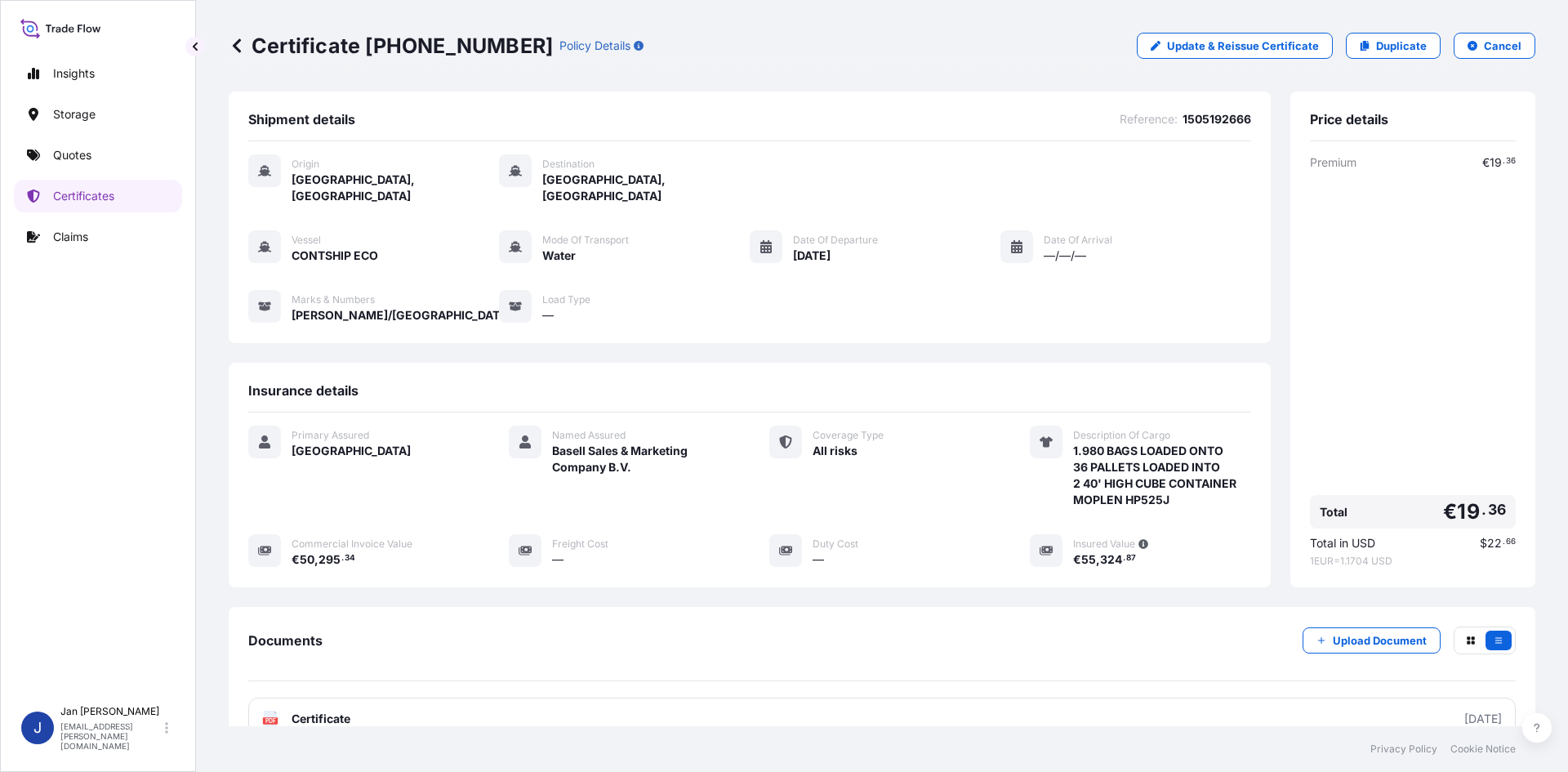
click at [112, 165] on link "Quotes" at bounding box center [97, 155] width 168 height 33
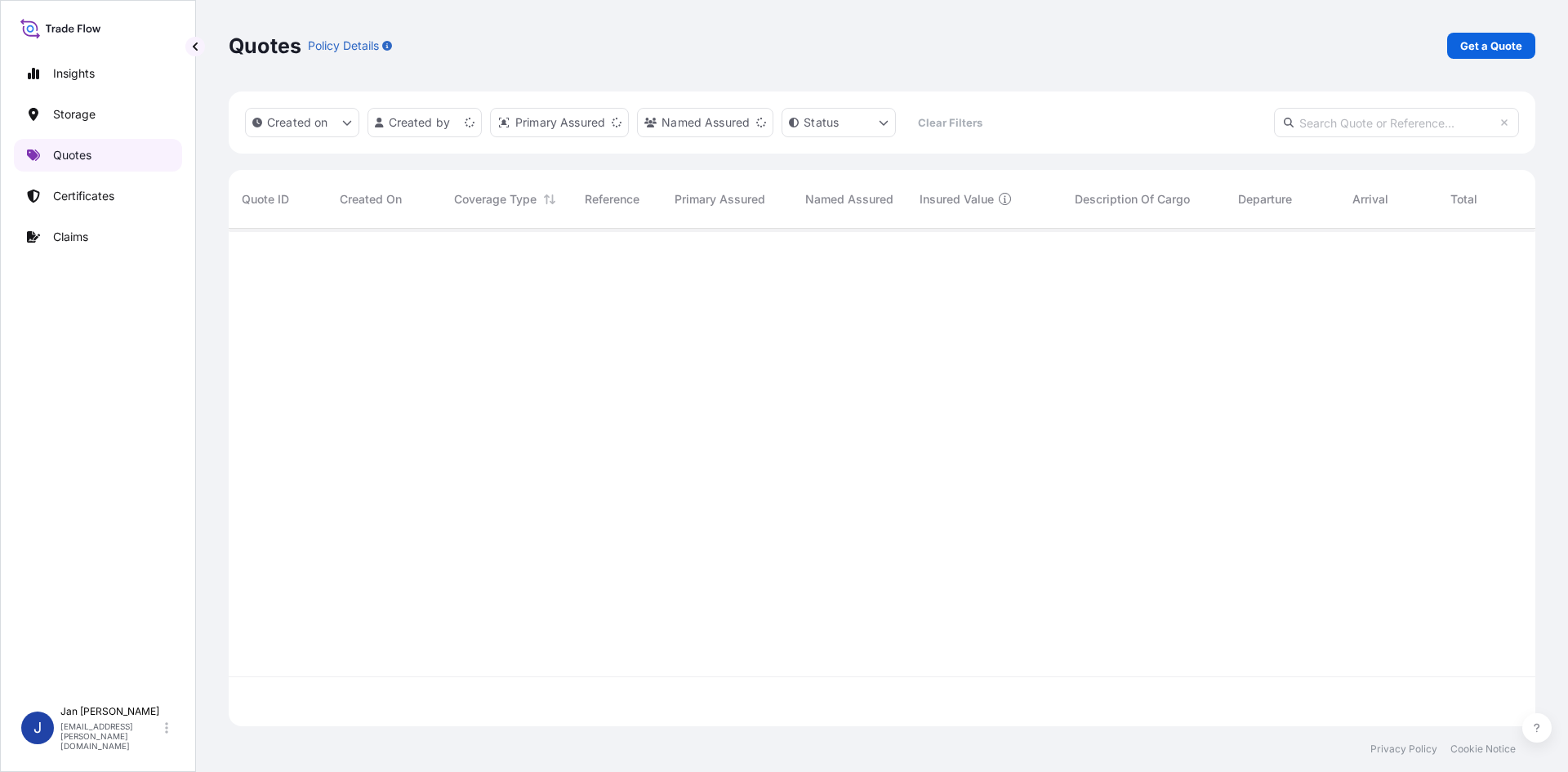
scroll to position [494, 1294]
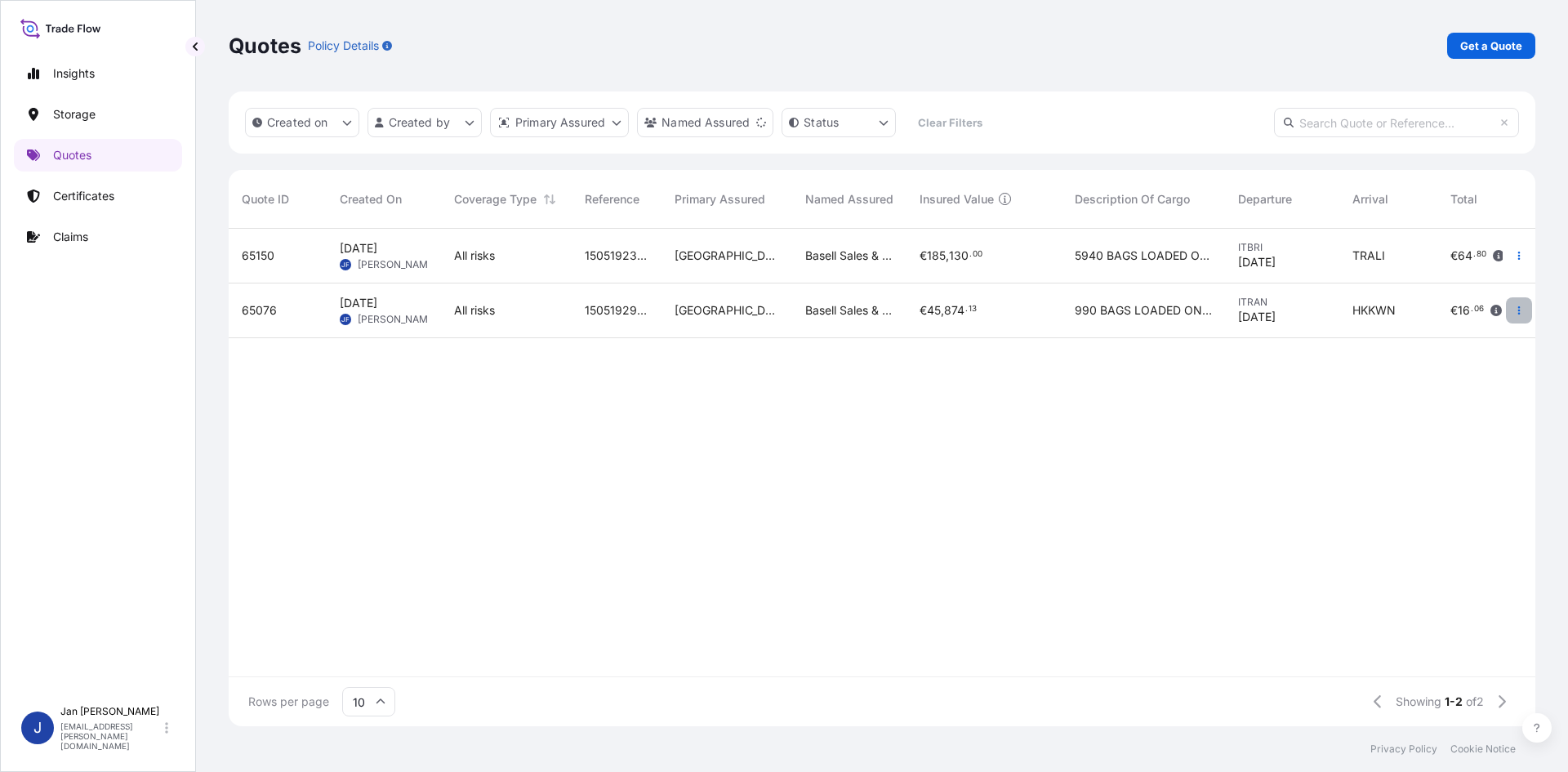
click at [1517, 305] on button "button" at bounding box center [1518, 310] width 26 height 26
click at [1489, 342] on p "Duplicate quote" at bounding box center [1452, 343] width 85 height 16
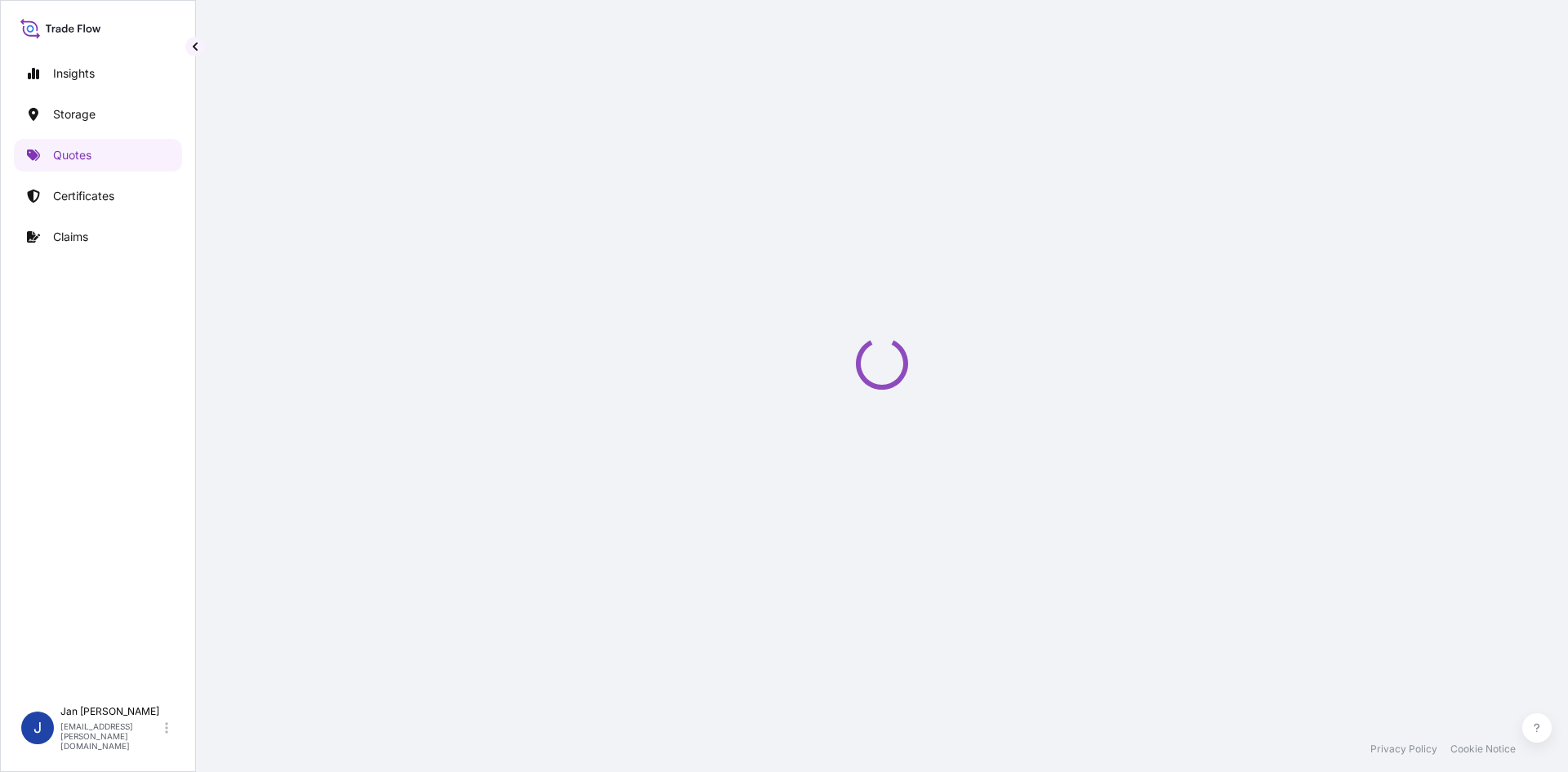
select select "Water"
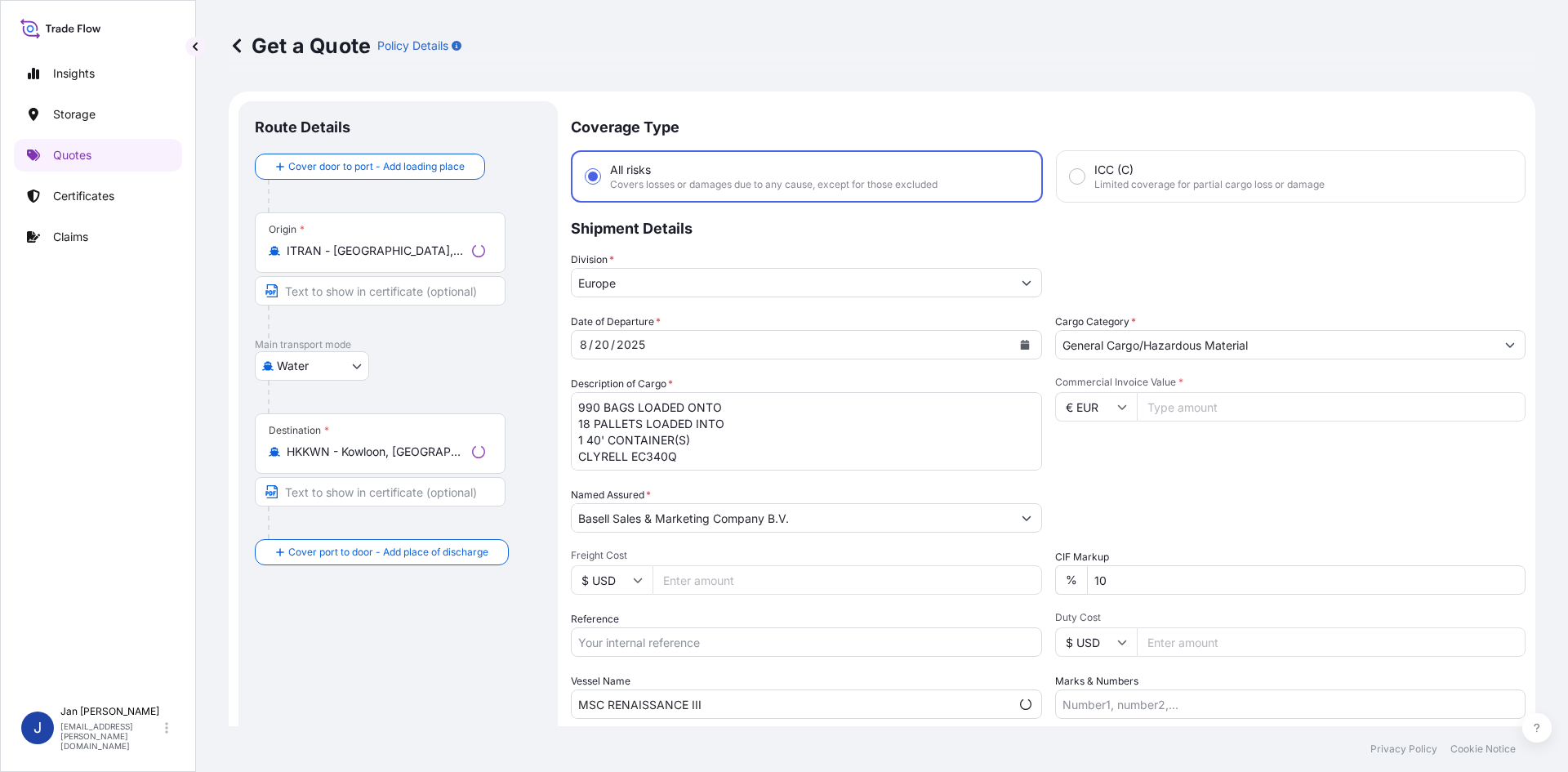
scroll to position [26, 0]
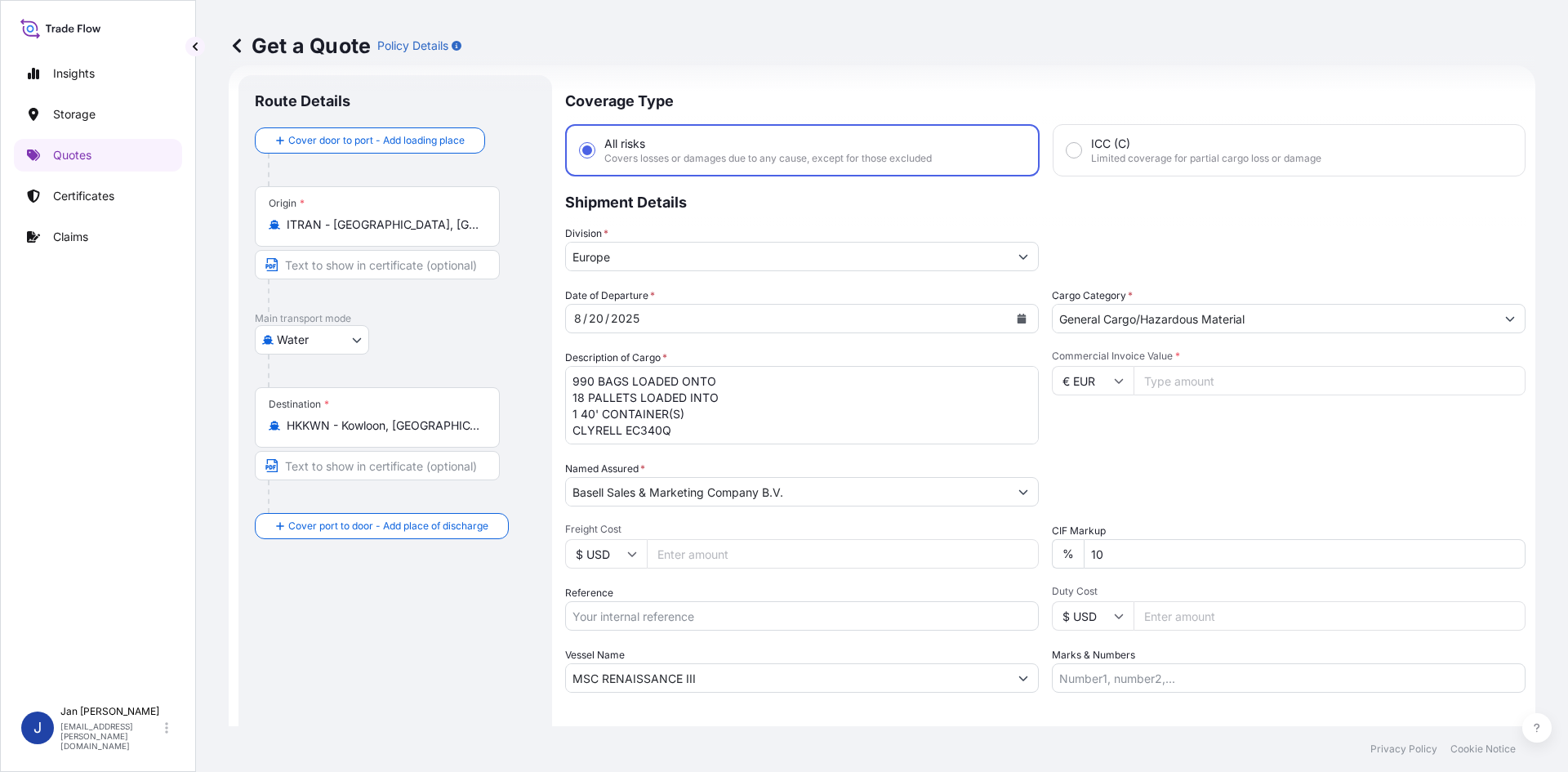
click at [410, 203] on div "Origin * ITRAN - [GEOGRAPHIC_DATA], [GEOGRAPHIC_DATA]" at bounding box center [377, 217] width 245 height 61
click at [410, 216] on input "ITRAN - [GEOGRAPHIC_DATA], [GEOGRAPHIC_DATA]" at bounding box center [383, 224] width 193 height 16
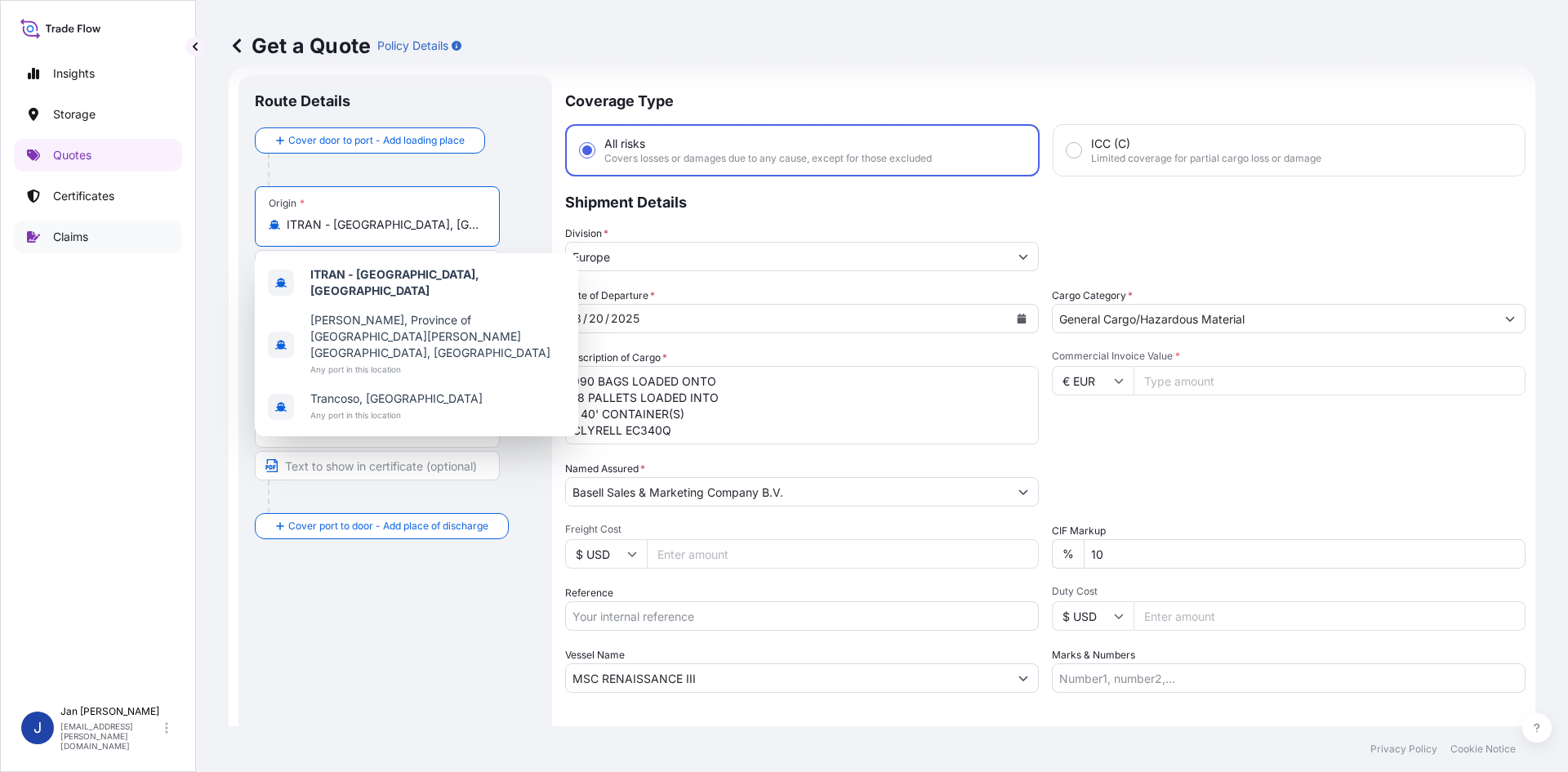
drag, startPoint x: 426, startPoint y: 223, endPoint x: 130, endPoint y: 231, distance: 296.1
click at [130, 231] on div "Insights Storage Quotes Certificates Claims J [PERSON_NAME] [EMAIL_ADDRESS][PER…" at bounding box center [784, 386] width 1568 height 772
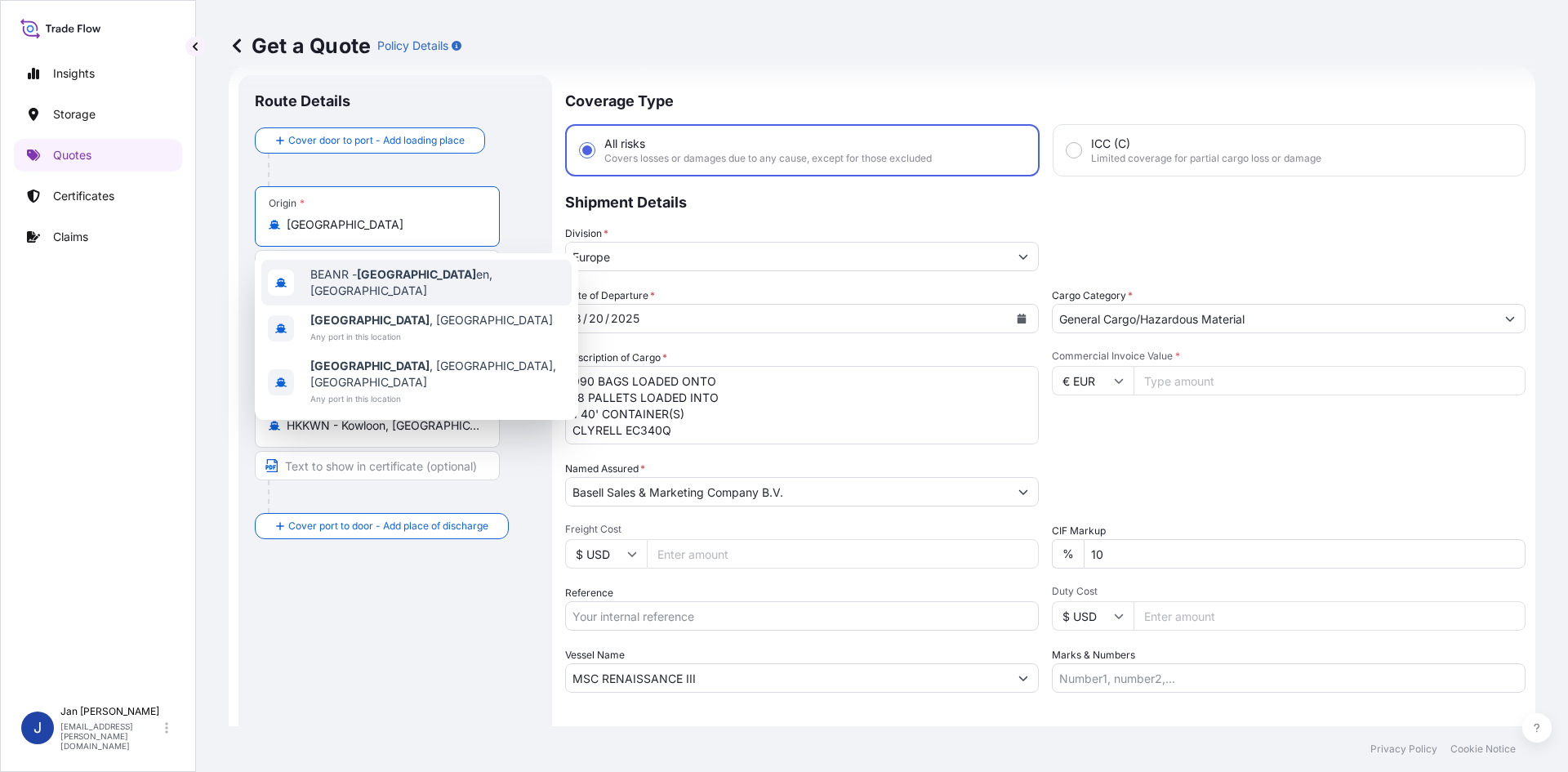
click at [475, 272] on div "BEANR - [GEOGRAPHIC_DATA] en, [GEOGRAPHIC_DATA]" at bounding box center [417, 283] width 311 height 46
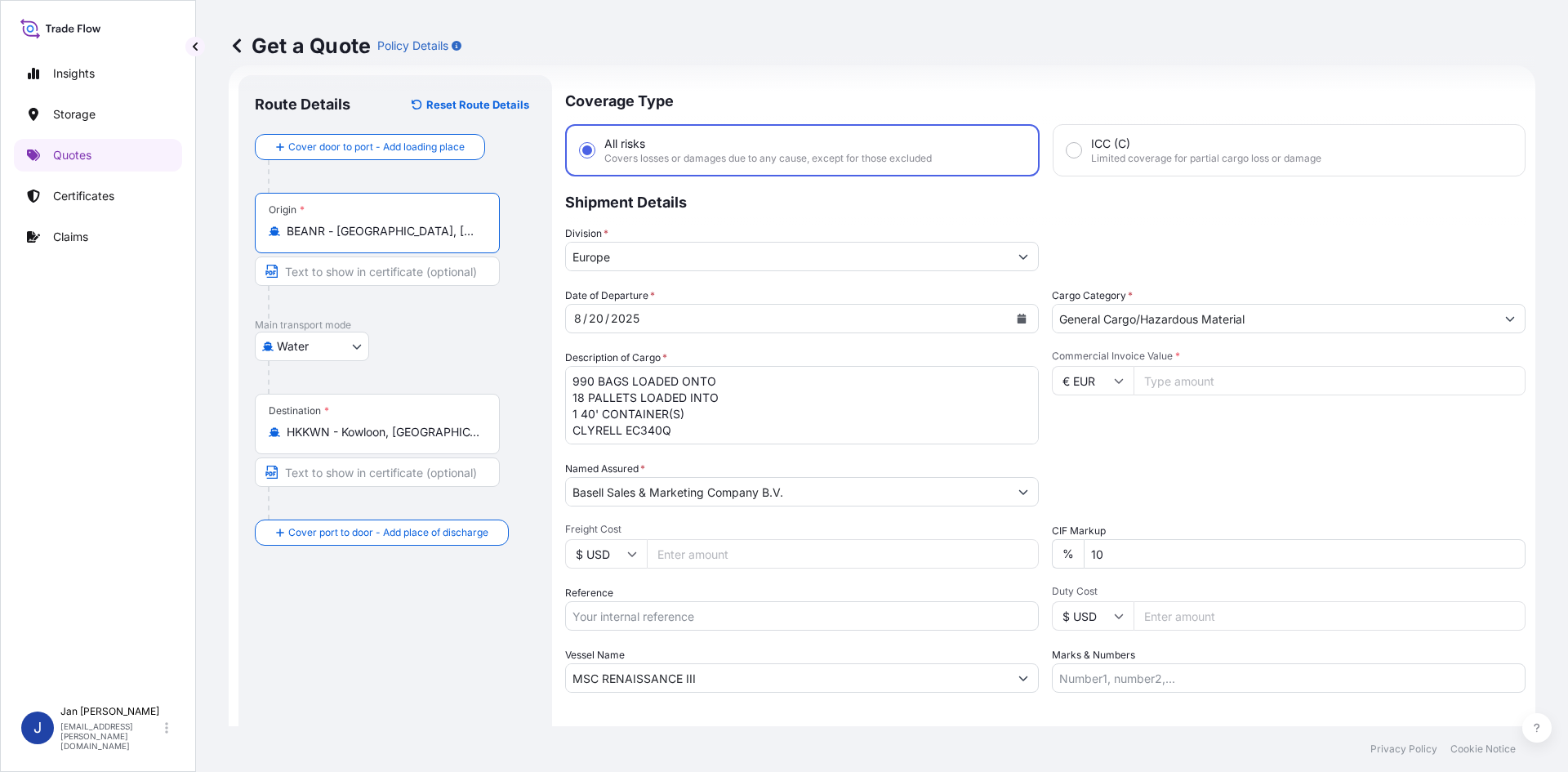
type input "BEANR - [GEOGRAPHIC_DATA], [GEOGRAPHIC_DATA]"
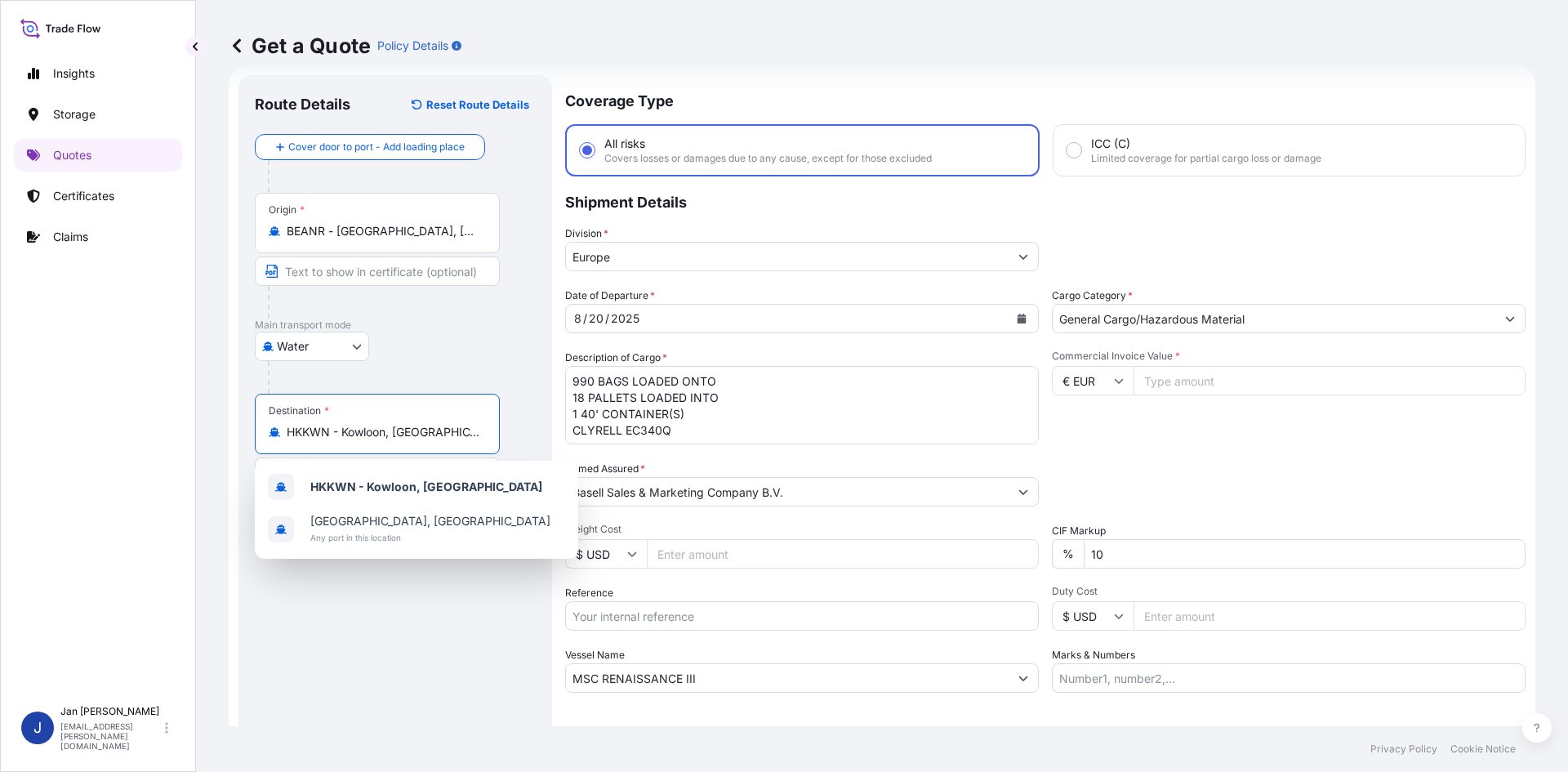
drag, startPoint x: 469, startPoint y: 435, endPoint x: 214, endPoint y: 432, distance: 255.0
click at [214, 432] on div "Get a Quote Policy Details Route Details Reset Route Details Cover door to port…" at bounding box center [882, 363] width 1372 height 726
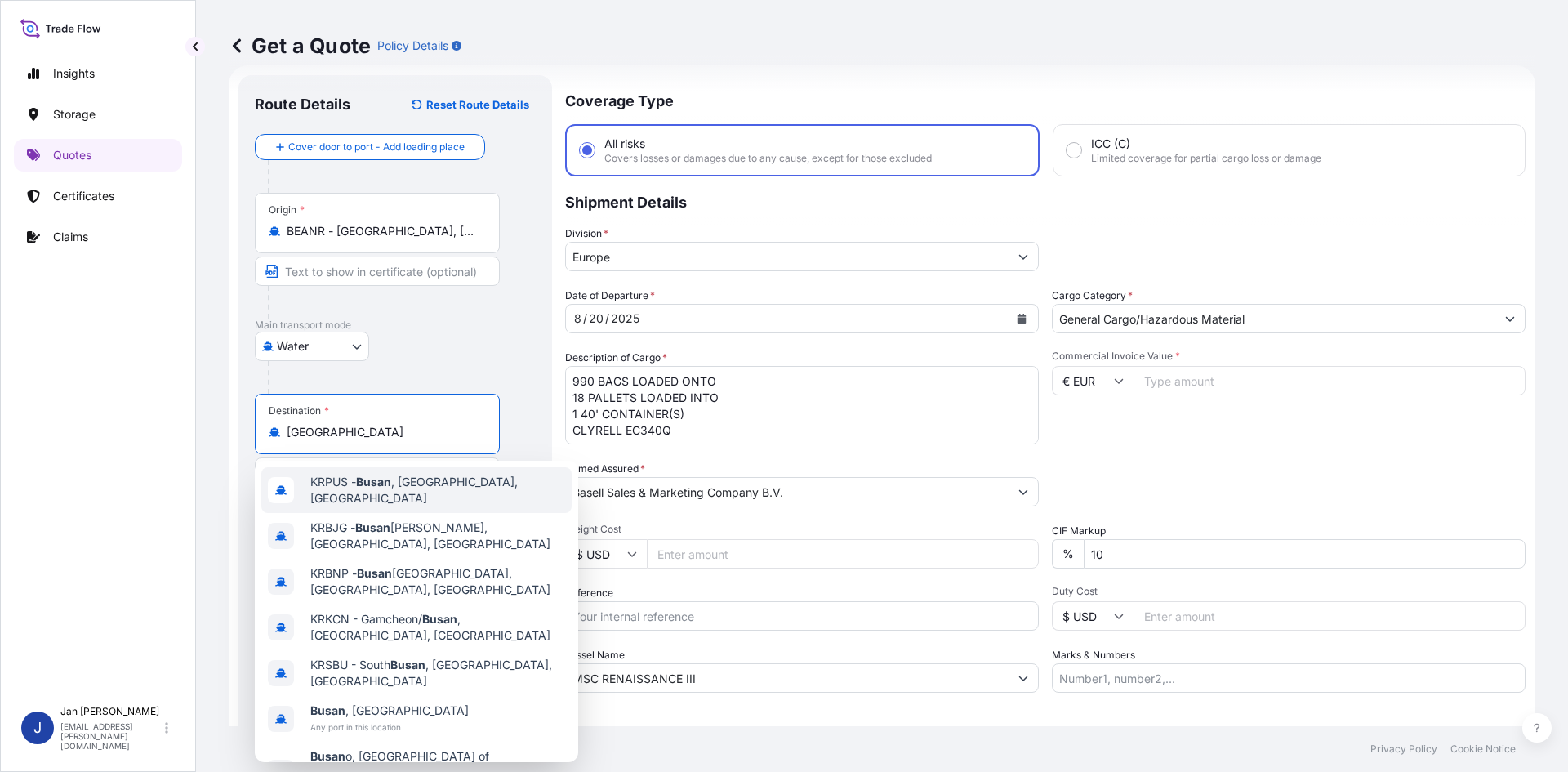
click at [499, 486] on div "KRPUS - [GEOGRAPHIC_DATA] , [GEOGRAPHIC_DATA], [GEOGRAPHIC_DATA]" at bounding box center [417, 490] width 311 height 46
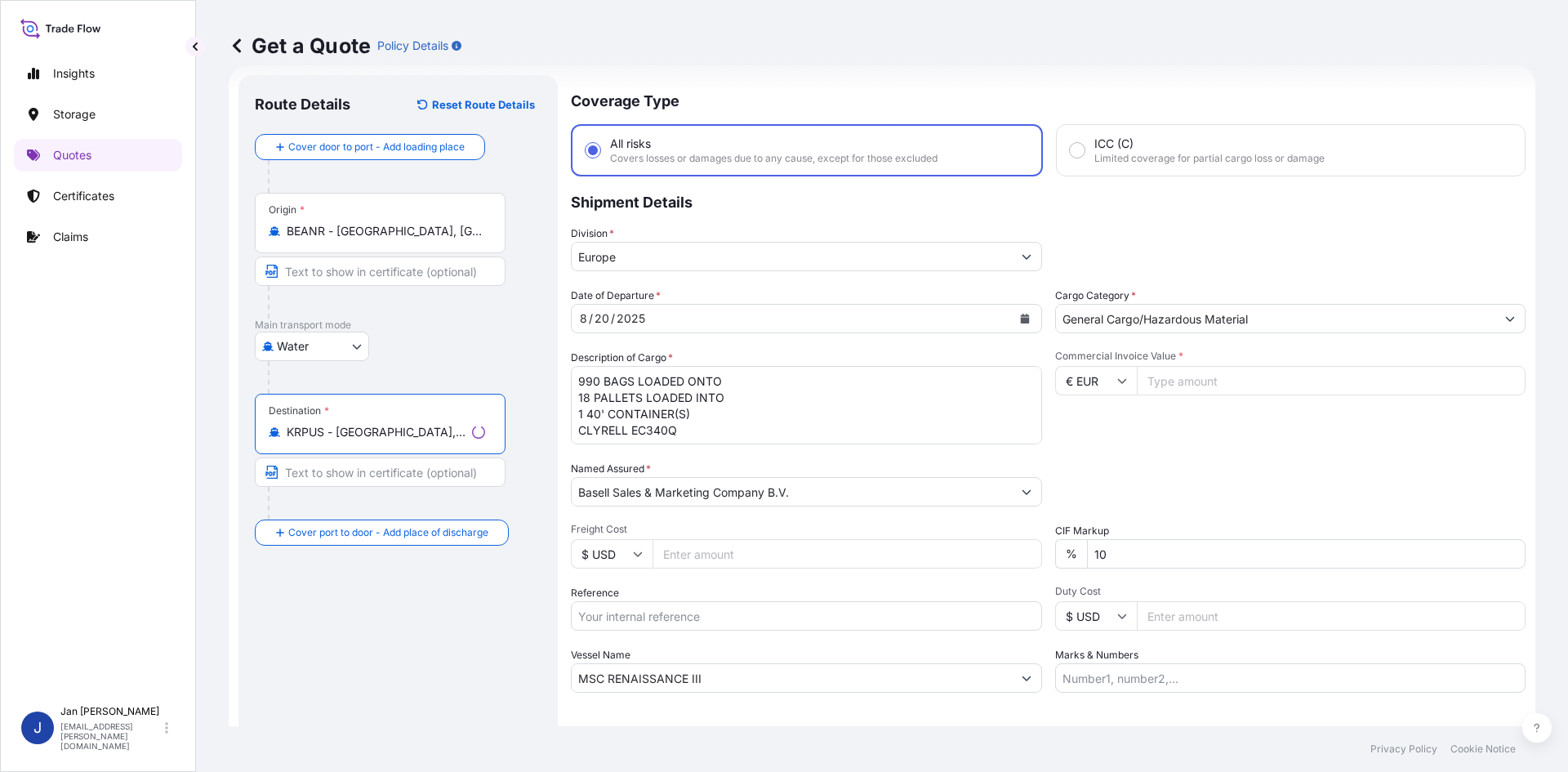
type input "KRPUS - [GEOGRAPHIC_DATA], [GEOGRAPHIC_DATA], [GEOGRAPHIC_DATA]"
click at [716, 320] on div "[DATE]" at bounding box center [787, 318] width 442 height 30
click at [951, 316] on div "[DATE]" at bounding box center [787, 318] width 442 height 30
click at [1024, 320] on button "Calendar" at bounding box center [1021, 318] width 26 height 26
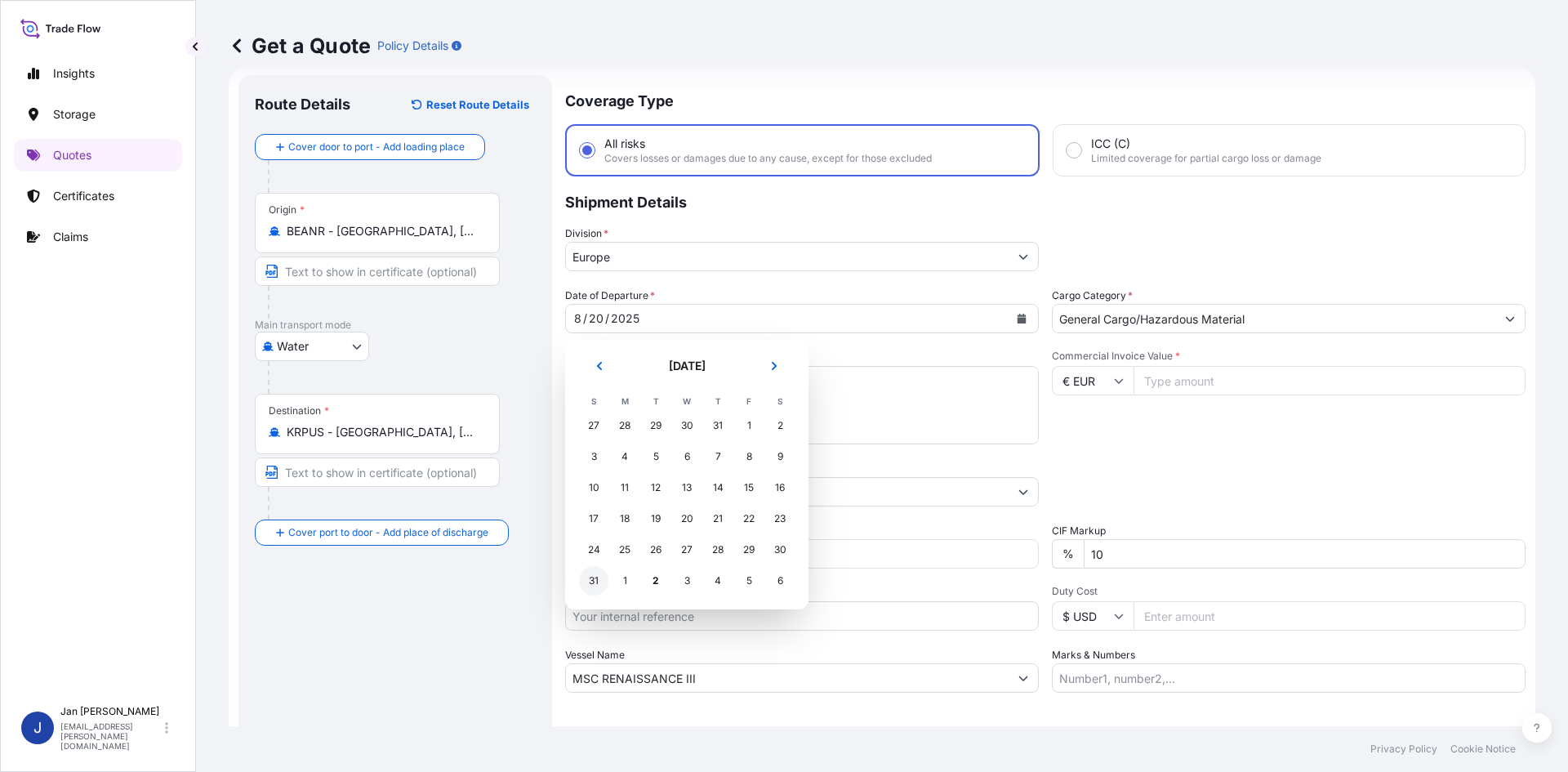
click at [598, 581] on div "31" at bounding box center [594, 580] width 30 height 30
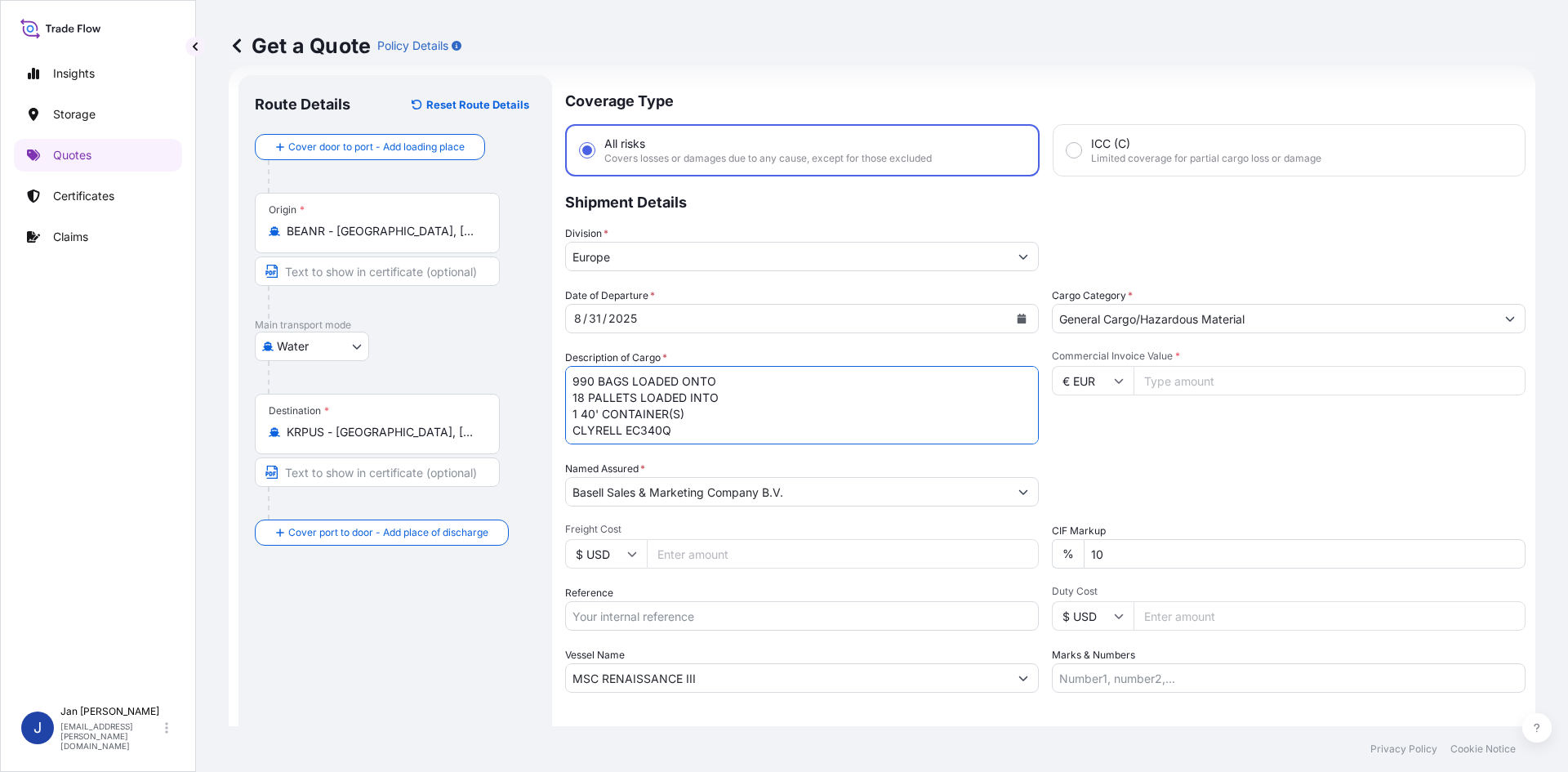
scroll to position [2, 0]
drag, startPoint x: 574, startPoint y: 382, endPoint x: 721, endPoint y: 452, distance: 162.8
click at [721, 452] on div "Date of Departure * [DATE] Cargo Category * General Cargo/Hazardous Material De…" at bounding box center [1044, 490] width 960 height 405
paste textarea "BAGS LOADED ONTO 10 PALLETS LOADED INTO 1 40' HIGH CUBE CONTAINER 10.000 MT TOP…"
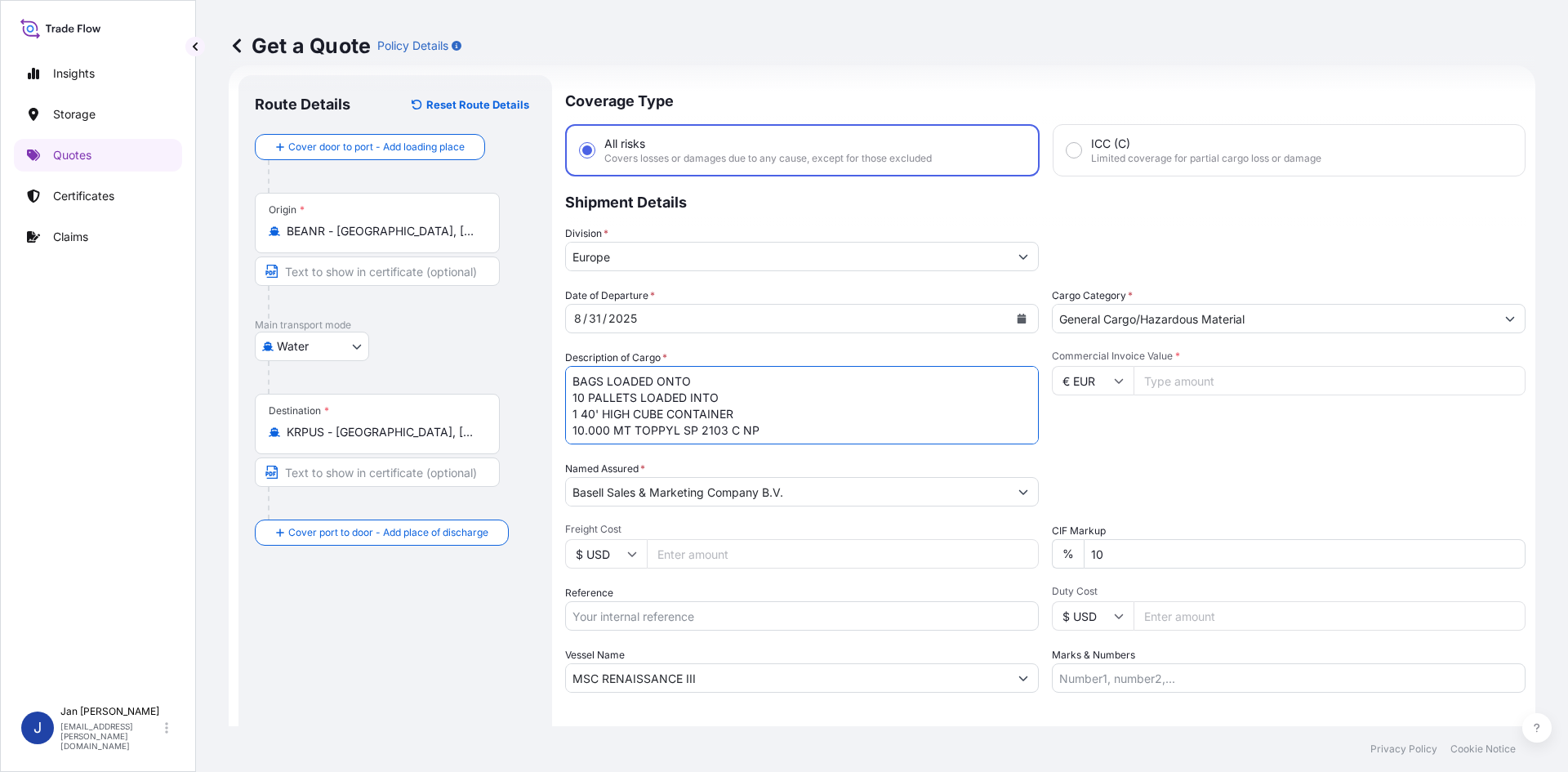
drag, startPoint x: 583, startPoint y: 396, endPoint x: 543, endPoint y: 397, distance: 40.0
click at [543, 397] on form "Route Details Reset Route Details Cover door to port - Add loading place Place …" at bounding box center [882, 444] width 1307 height 759
click at [582, 430] on textarea "990 BAGS LOADED ONTO 18 PALLETS LOADED INTO 1 40' CONTAINER(S) CLYRELL EC340Q" at bounding box center [801, 405] width 474 height 79
click at [573, 382] on textarea "990 BAGS LOADED ONTO 18 PALLETS LOADED INTO 1 40' CONTAINER(S) CLYRELL EC340Q" at bounding box center [801, 405] width 474 height 79
click at [579, 416] on textarea "990 BAGS LOADED ONTO 18 PALLETS LOADED INTO 1 40' CONTAINER(S) CLYRELL EC340Q" at bounding box center [801, 405] width 474 height 79
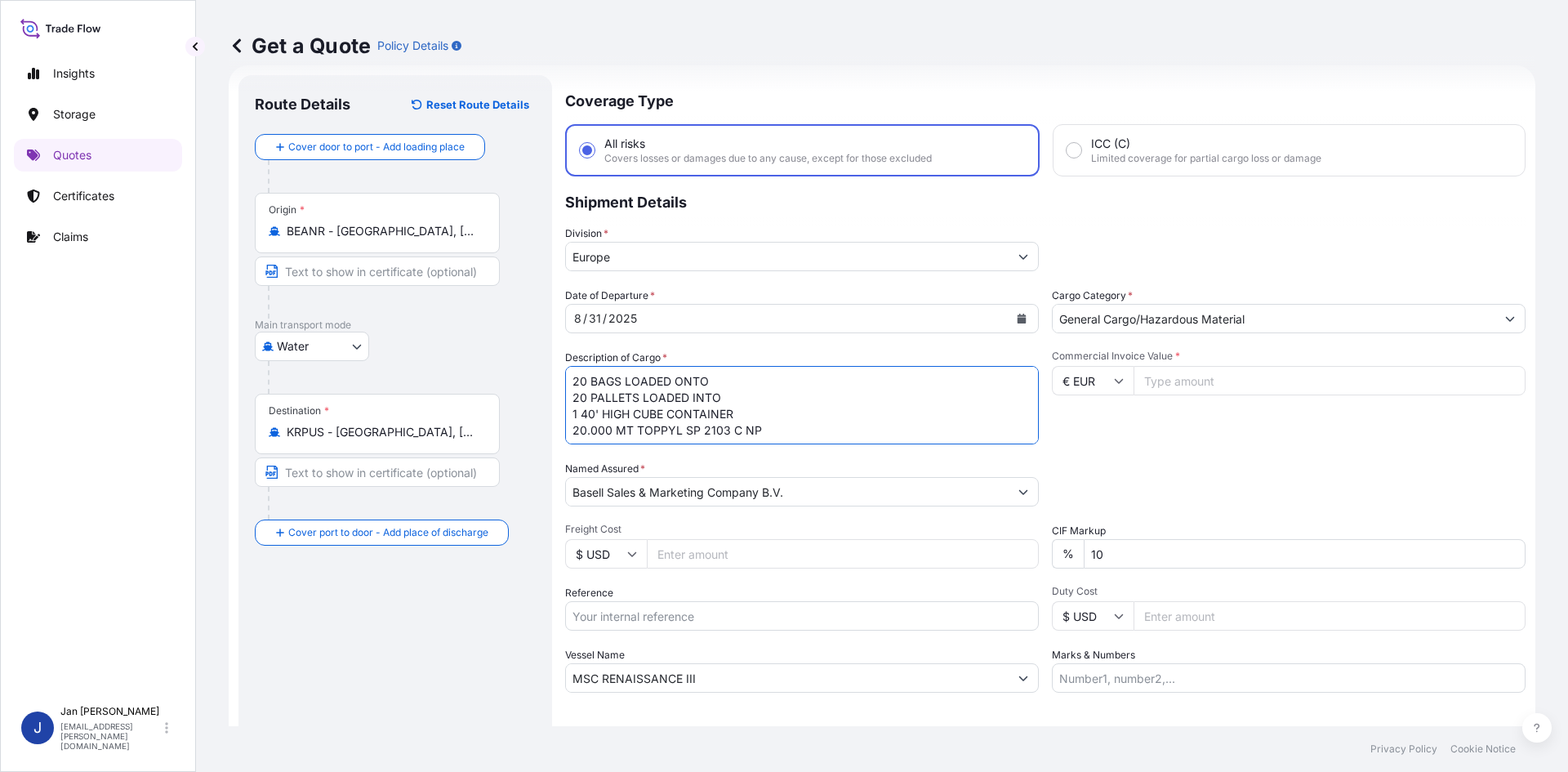
type textarea "20 BAGS LOADED ONTO 20 PALLETS LOADED INTO 1 40' HIGH CUBE CONTAINER 20.000 MT …"
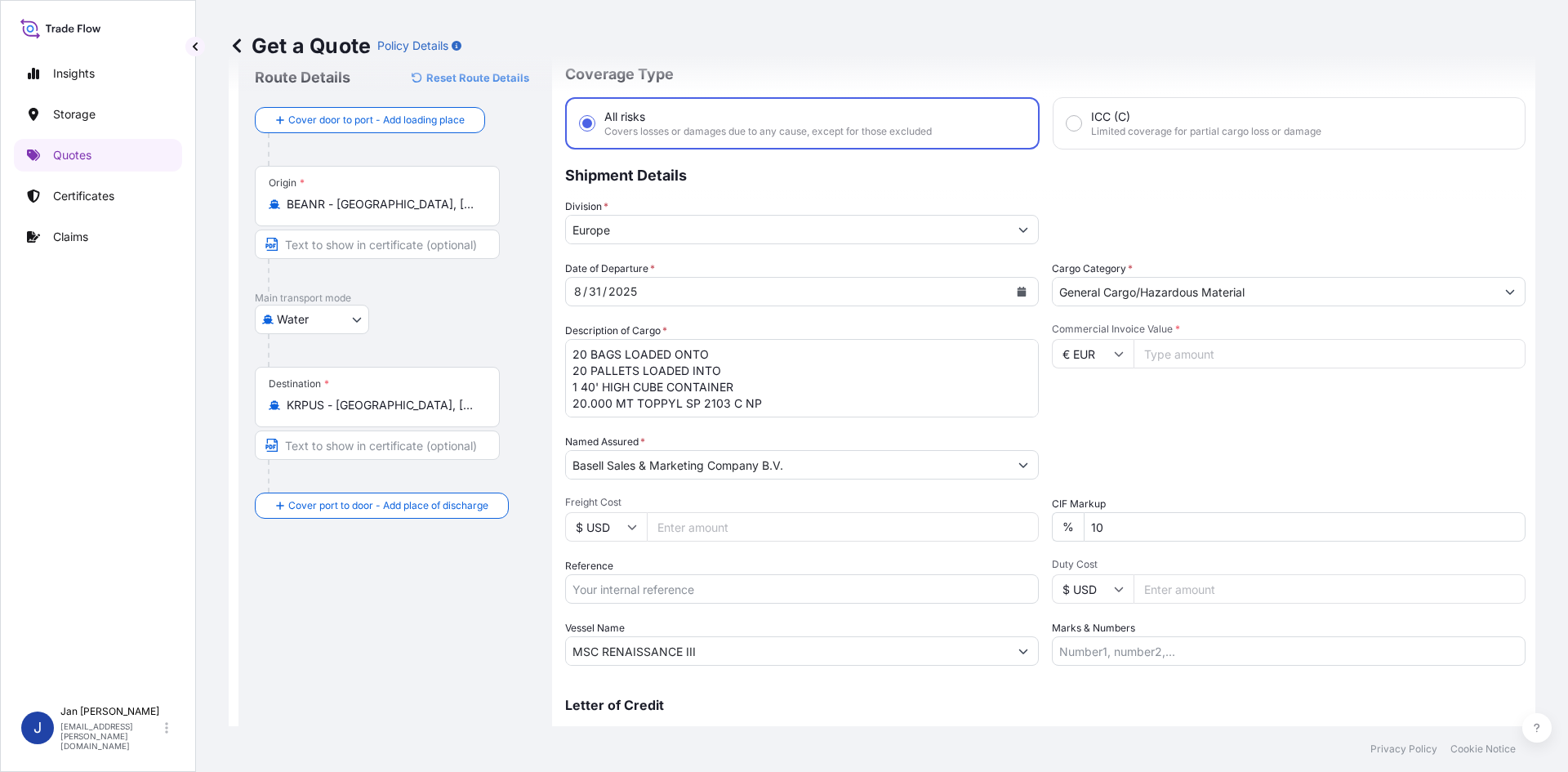
scroll to position [82, 0]
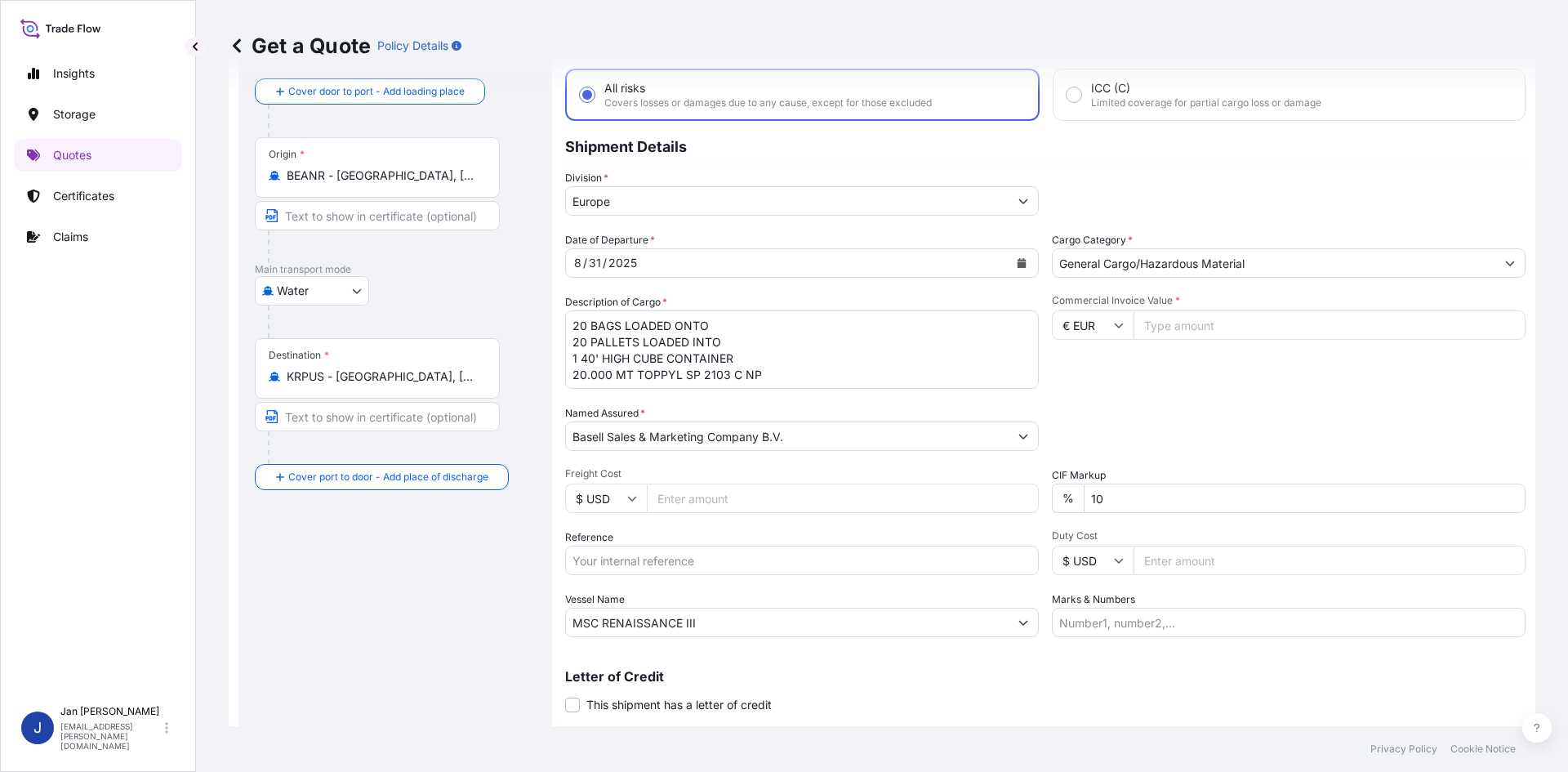
drag, startPoint x: 624, startPoint y: 557, endPoint x: 616, endPoint y: 557, distance: 8.0
click at [624, 557] on input "Reference" at bounding box center [801, 560] width 474 height 30
paste input "1187432741"
type input "1187432741"
click at [269, 617] on form "Route Details Reset Route Details Cover door to port - Add loading place Place …" at bounding box center [882, 389] width 1307 height 759
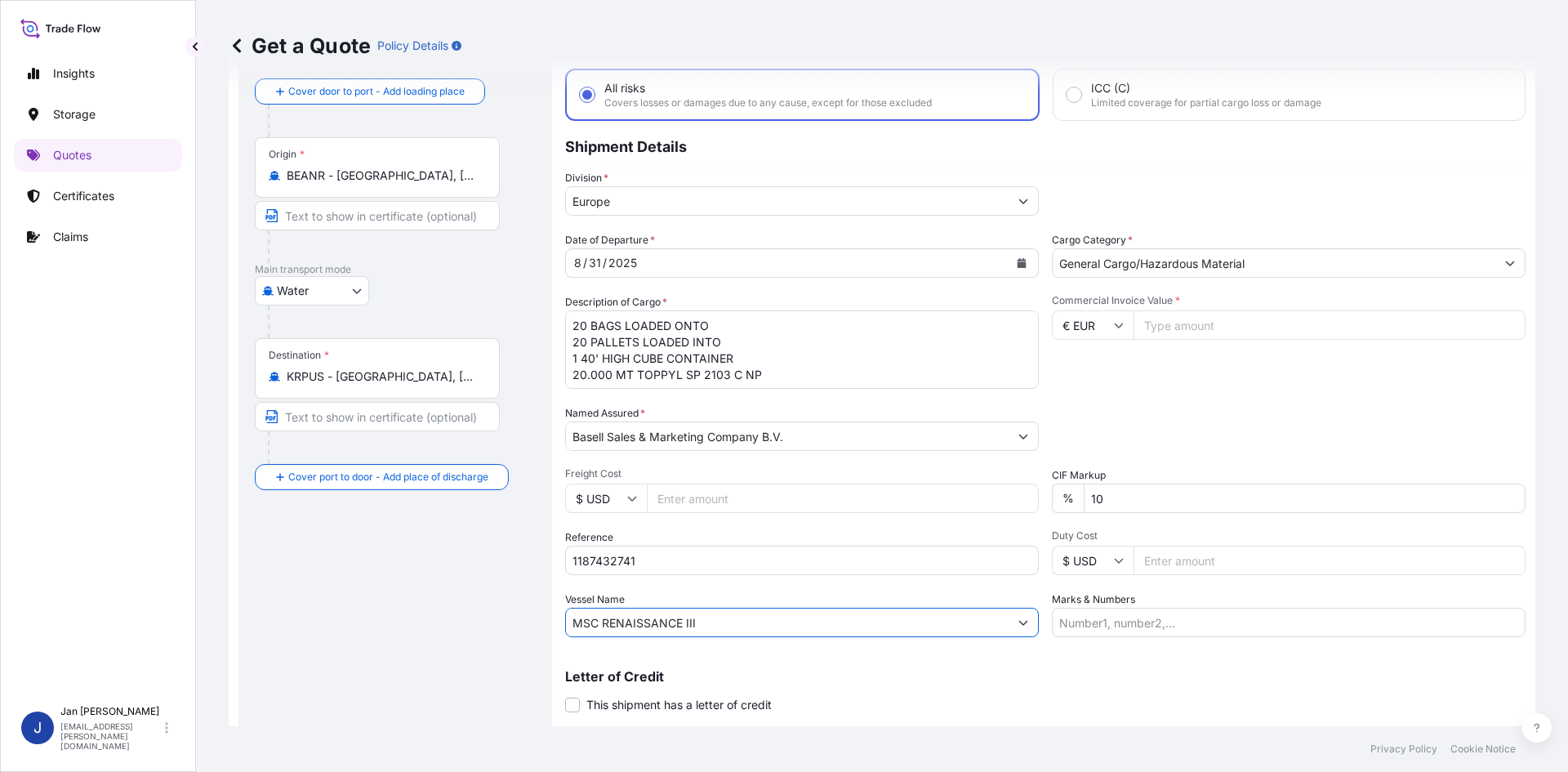
paste input "YM TRUTH"
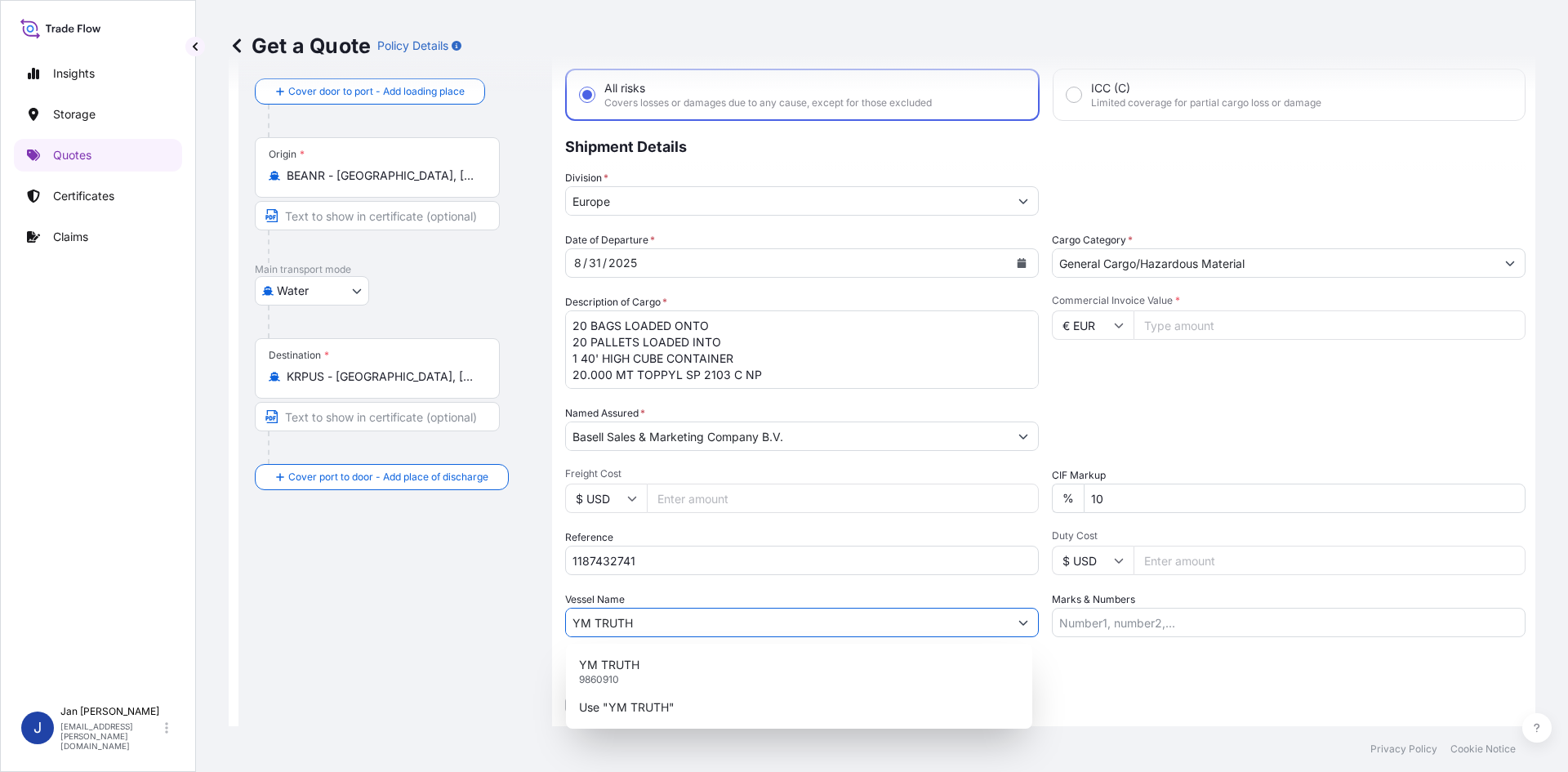
type input "YM TRUTH"
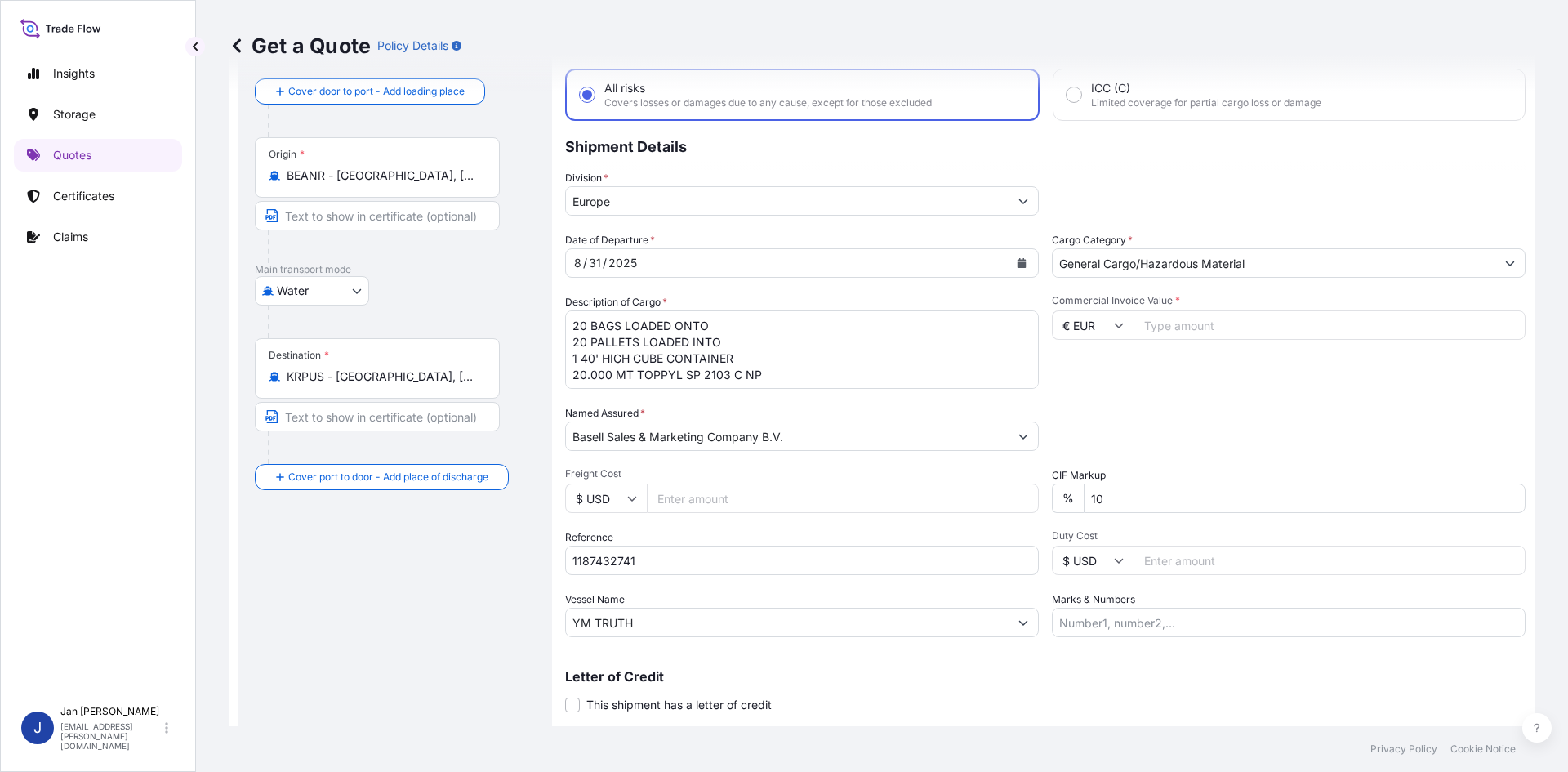
click at [1203, 316] on input "Commercial Invoice Value *" at bounding box center [1329, 325] width 392 height 30
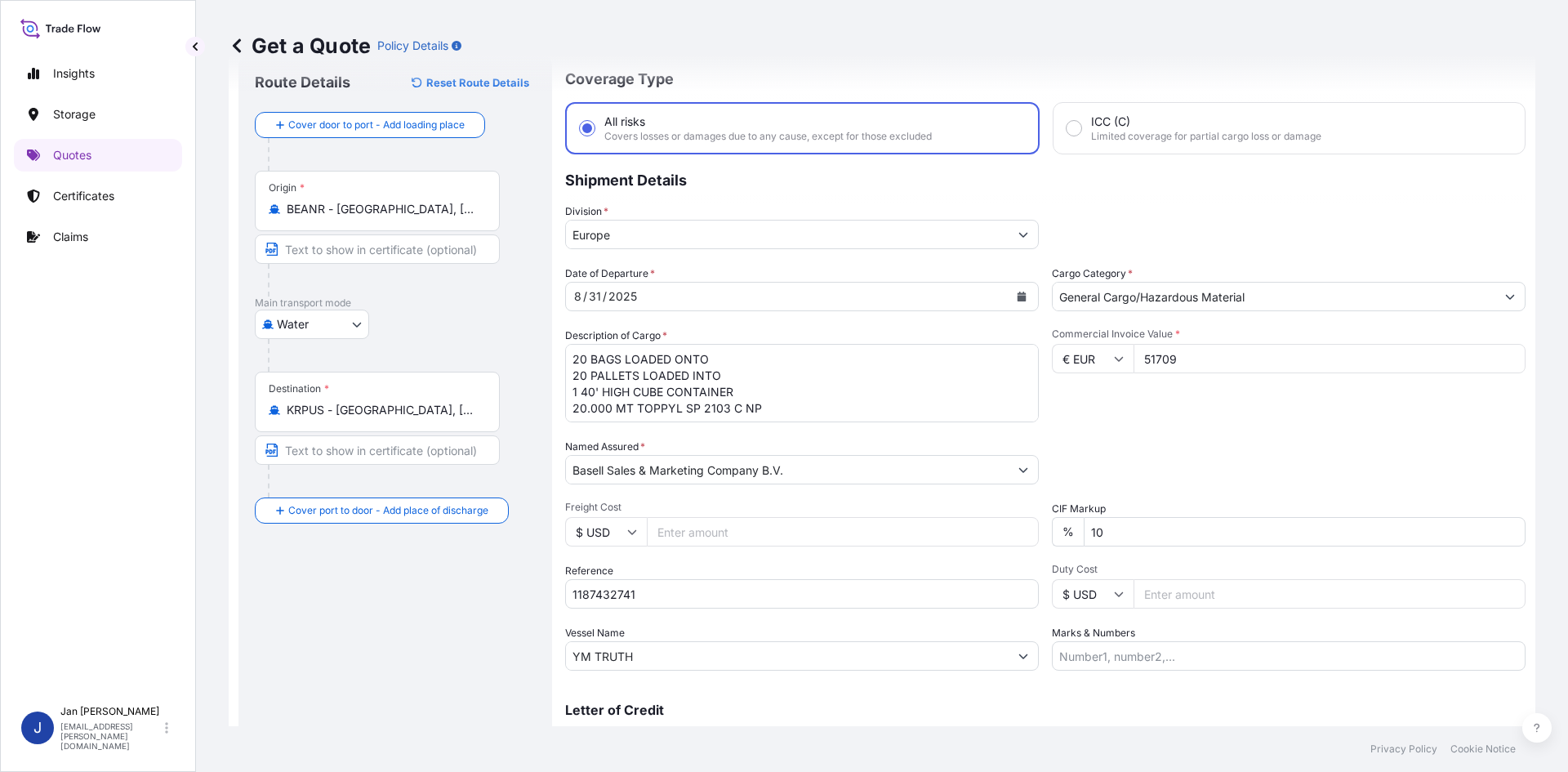
scroll to position [124, 0]
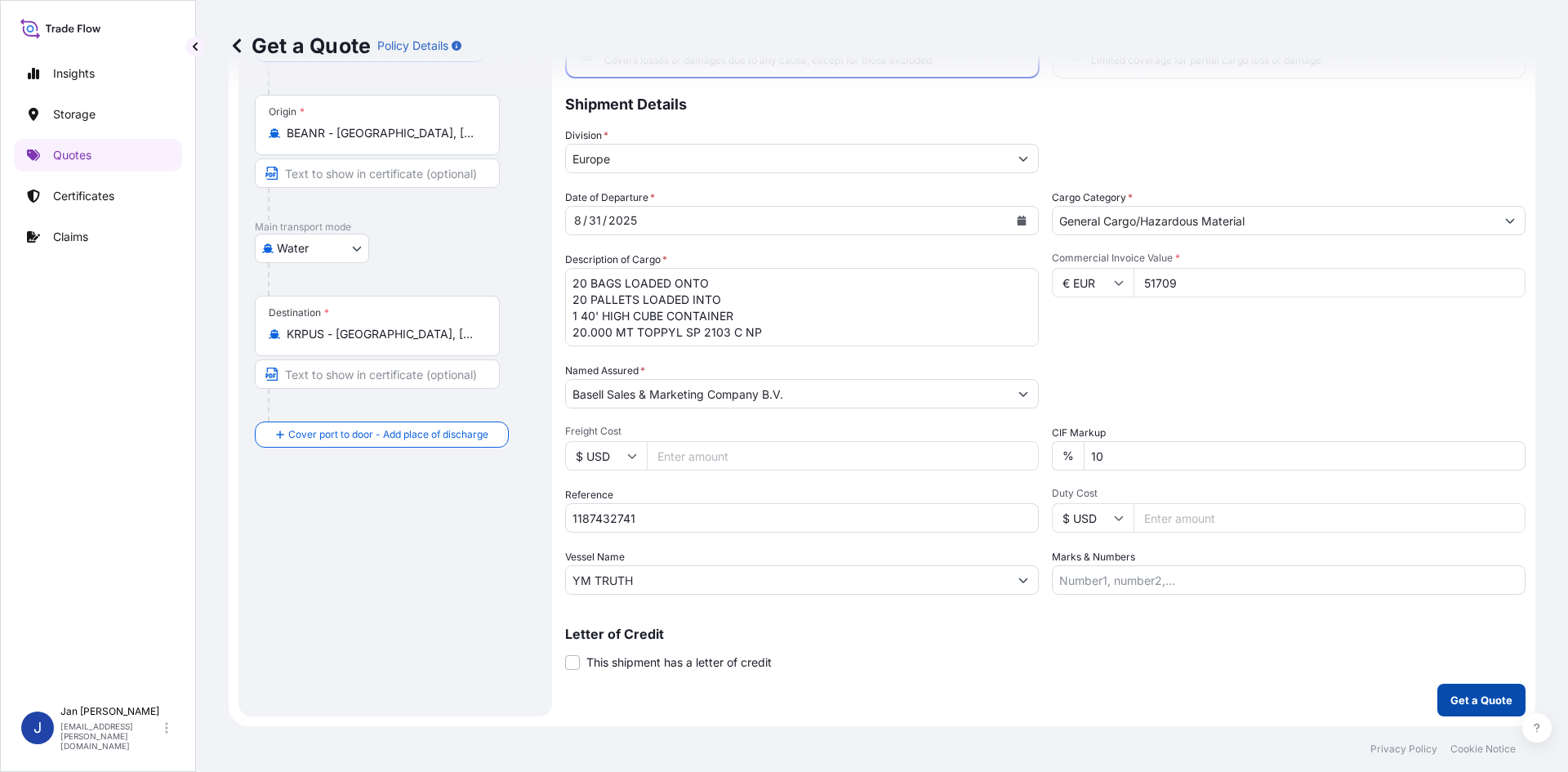
type input "51709"
click at [1457, 689] on button "Get a Quote" at bounding box center [1481, 700] width 88 height 33
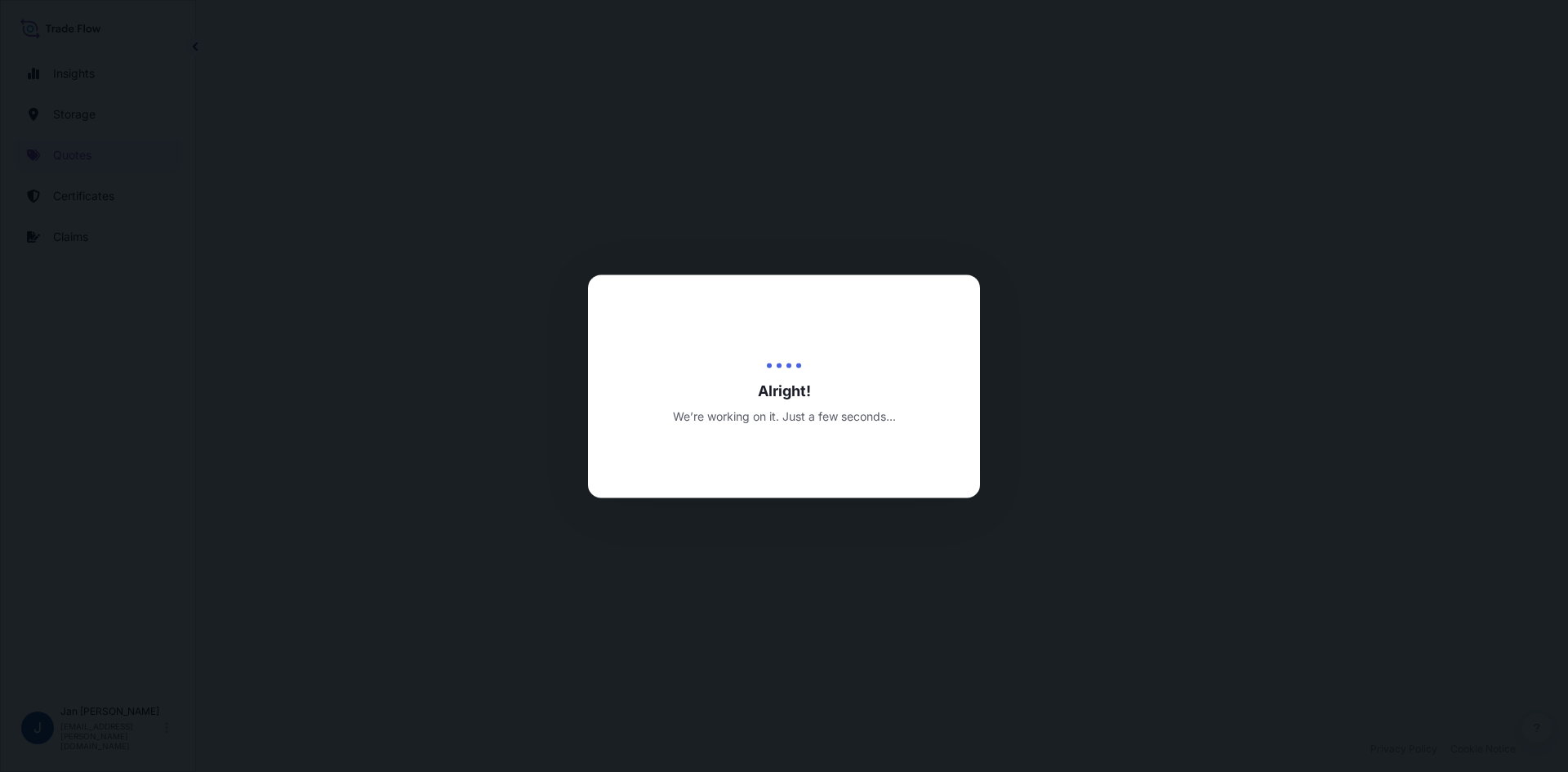
select select "Water"
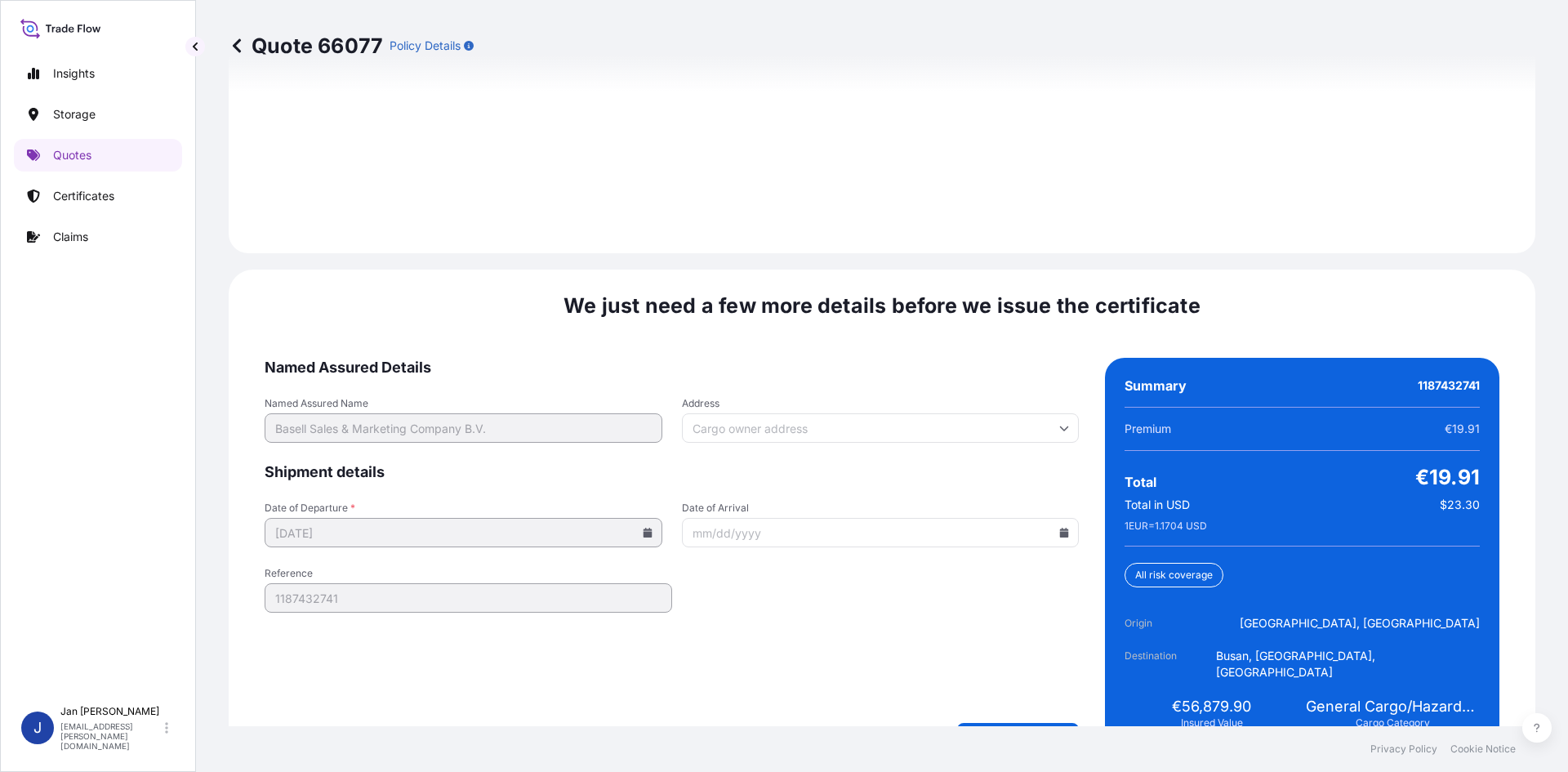
scroll to position [2344, 0]
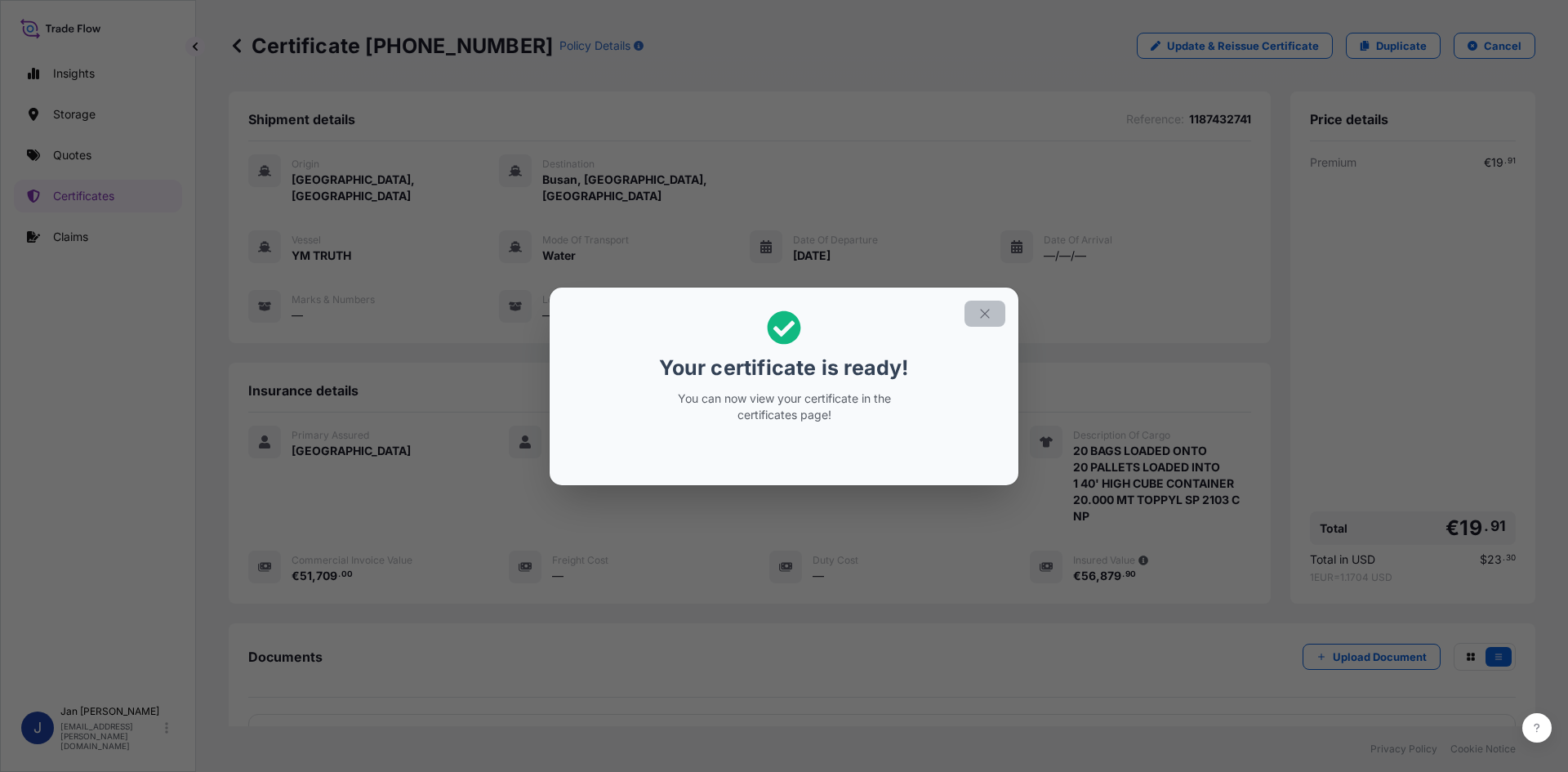
click at [989, 307] on icon "button" at bounding box center [985, 313] width 14 height 14
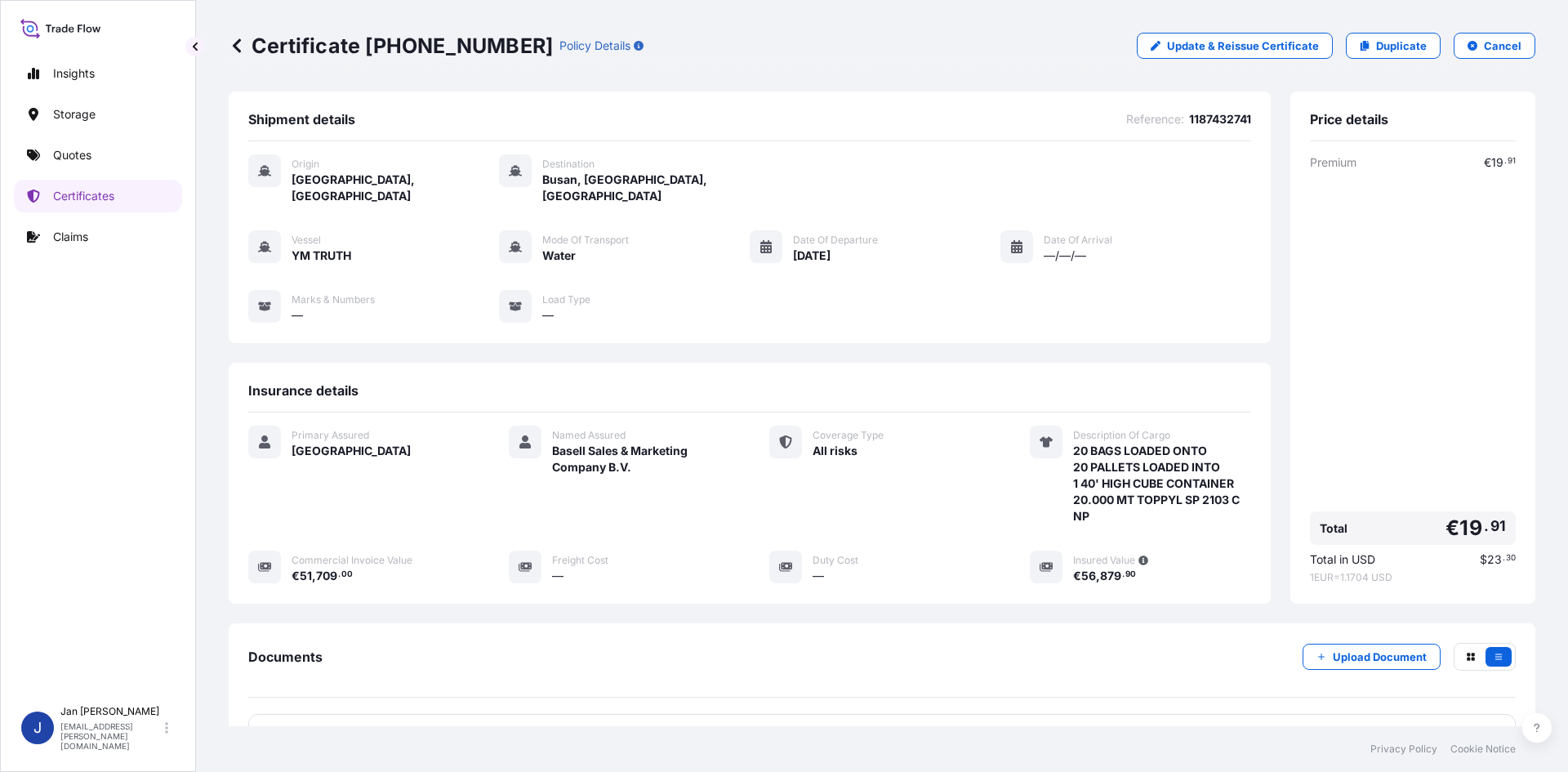
scroll to position [136, 0]
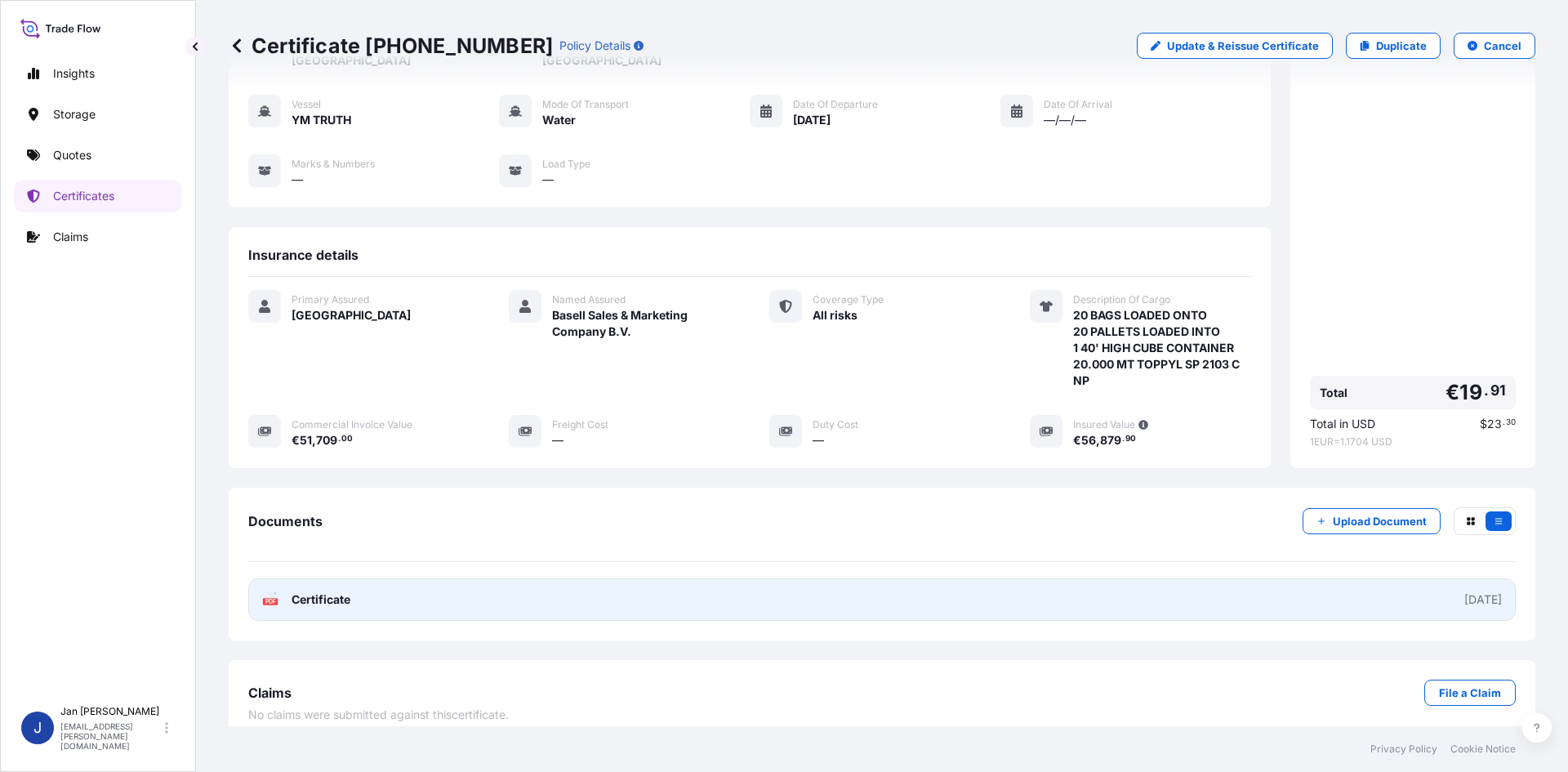
click at [1033, 580] on link "PDF Certificate [DATE]" at bounding box center [882, 600] width 1267 height 42
